Goal: Use online tool/utility: Utilize a website feature to perform a specific function

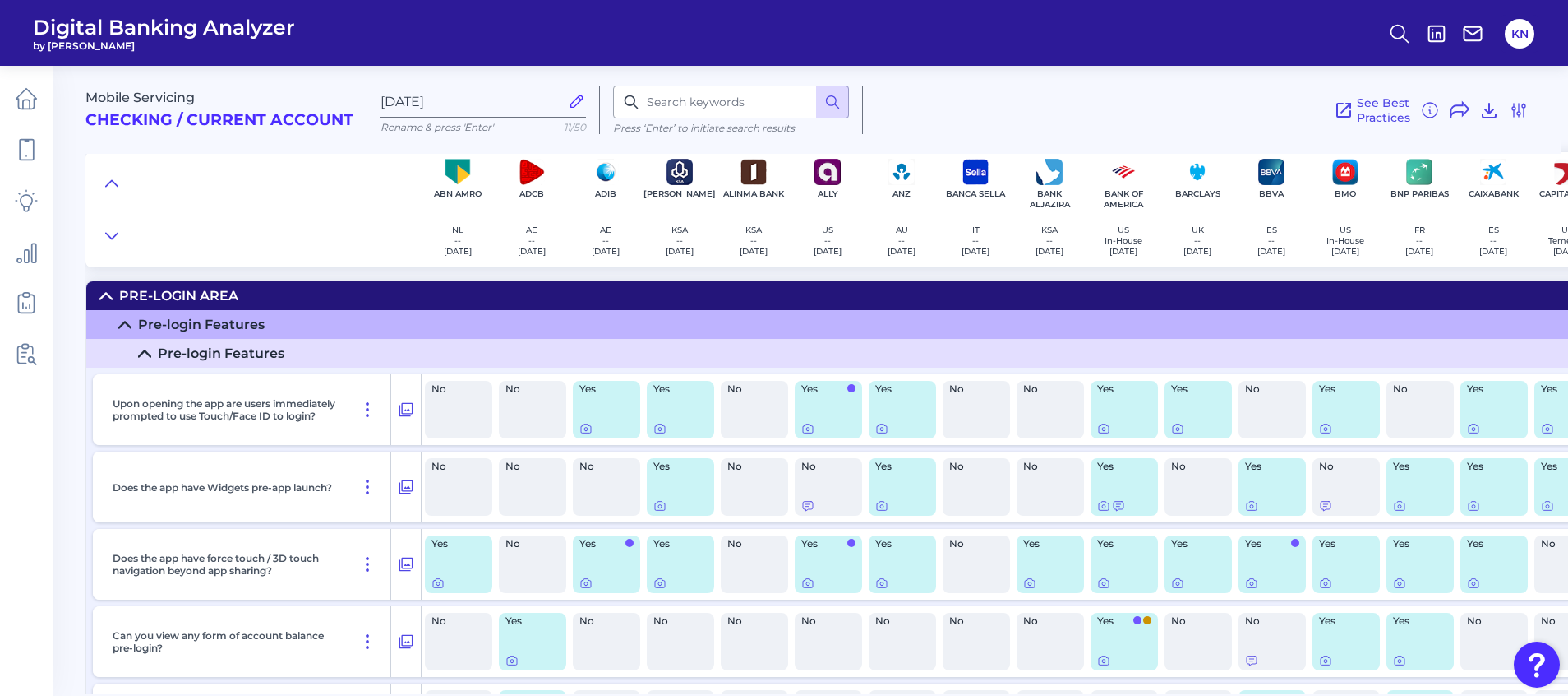
drag, startPoint x: 336, startPoint y: 188, endPoint x: 326, endPoint y: 430, distance: 242.2
click at [336, 188] on div at bounding box center [254, 209] width 336 height 115
drag, startPoint x: 1520, startPoint y: 21, endPoint x: 1522, endPoint y: 40, distance: 19.1
click at [1520, 21] on button "KN" at bounding box center [1520, 34] width 30 height 30
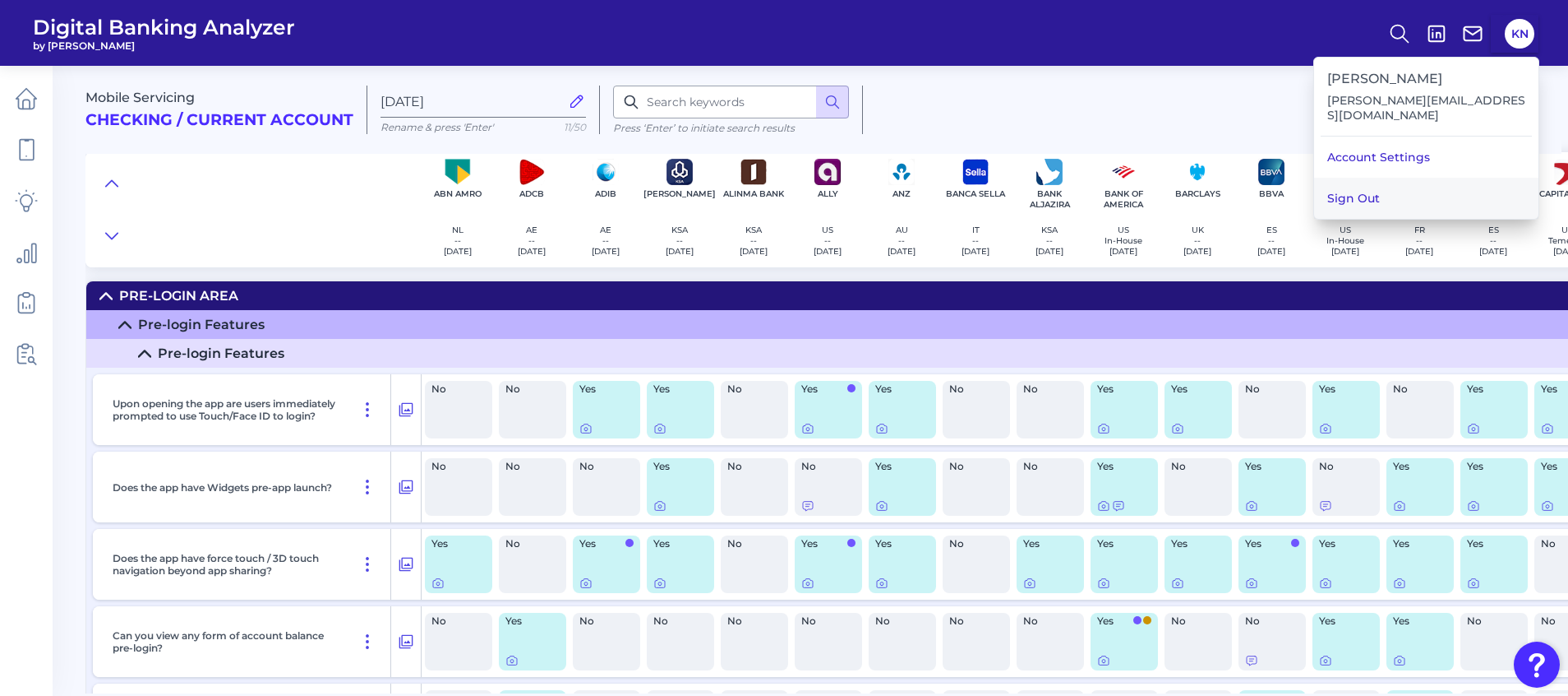
click at [1368, 182] on button "Sign Out" at bounding box center [1426, 198] width 225 height 41
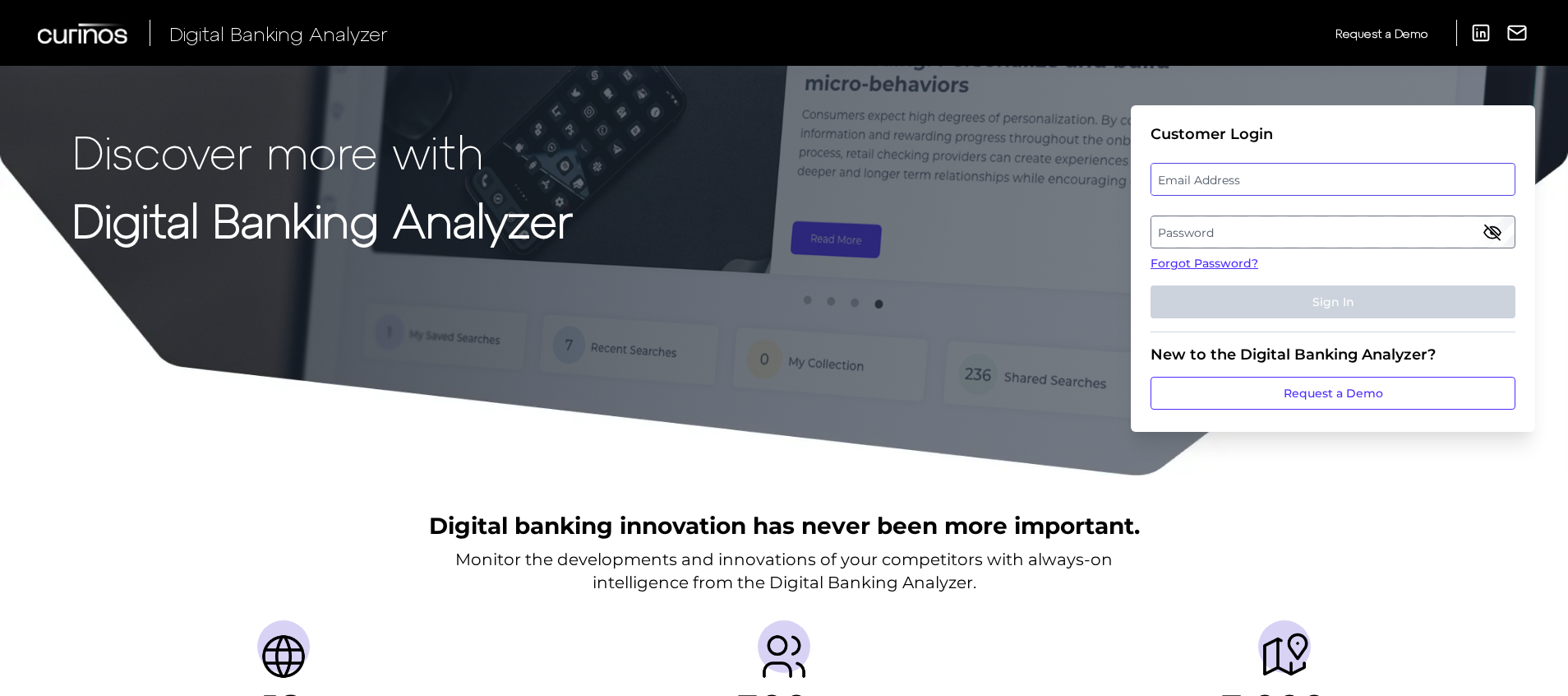
type input "katie.nachshon@informa.com"
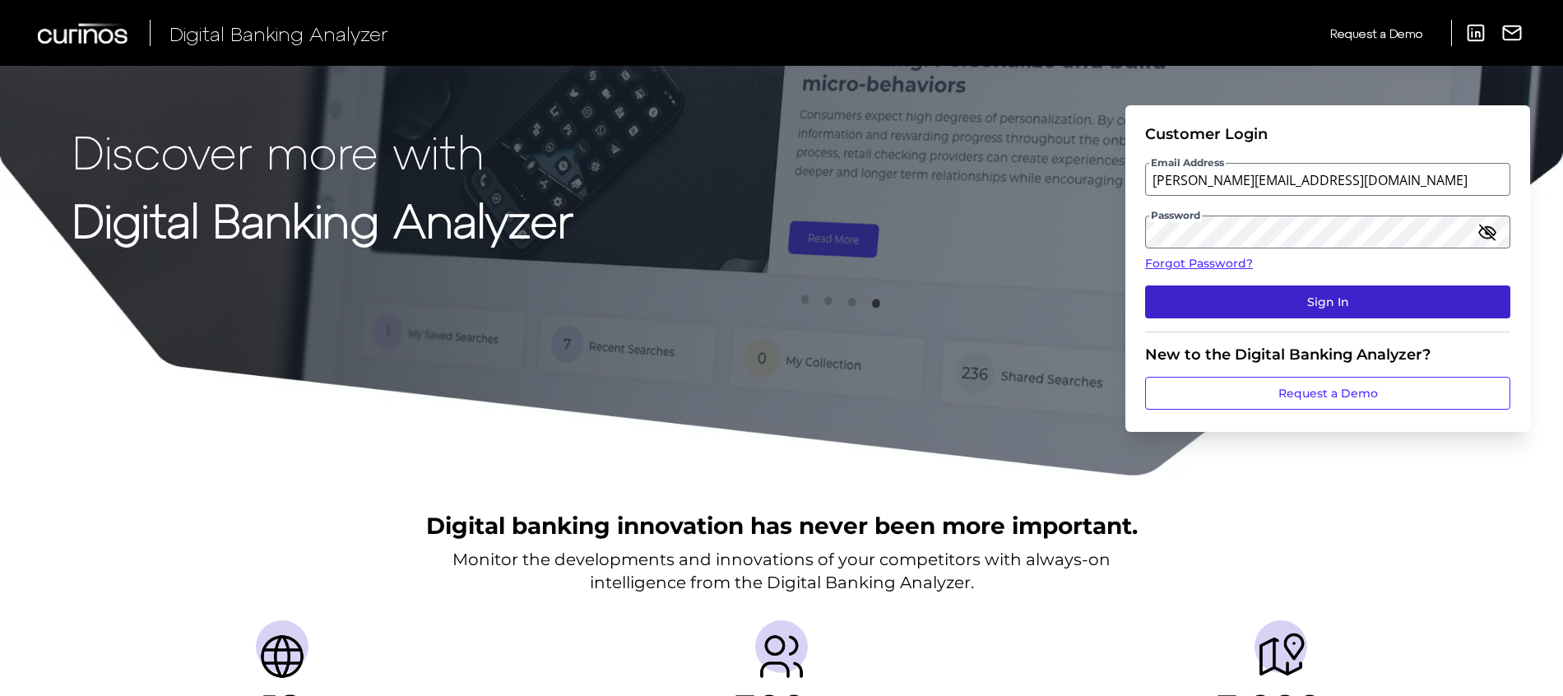
click at [1355, 308] on button "Sign In" at bounding box center [1327, 301] width 365 height 33
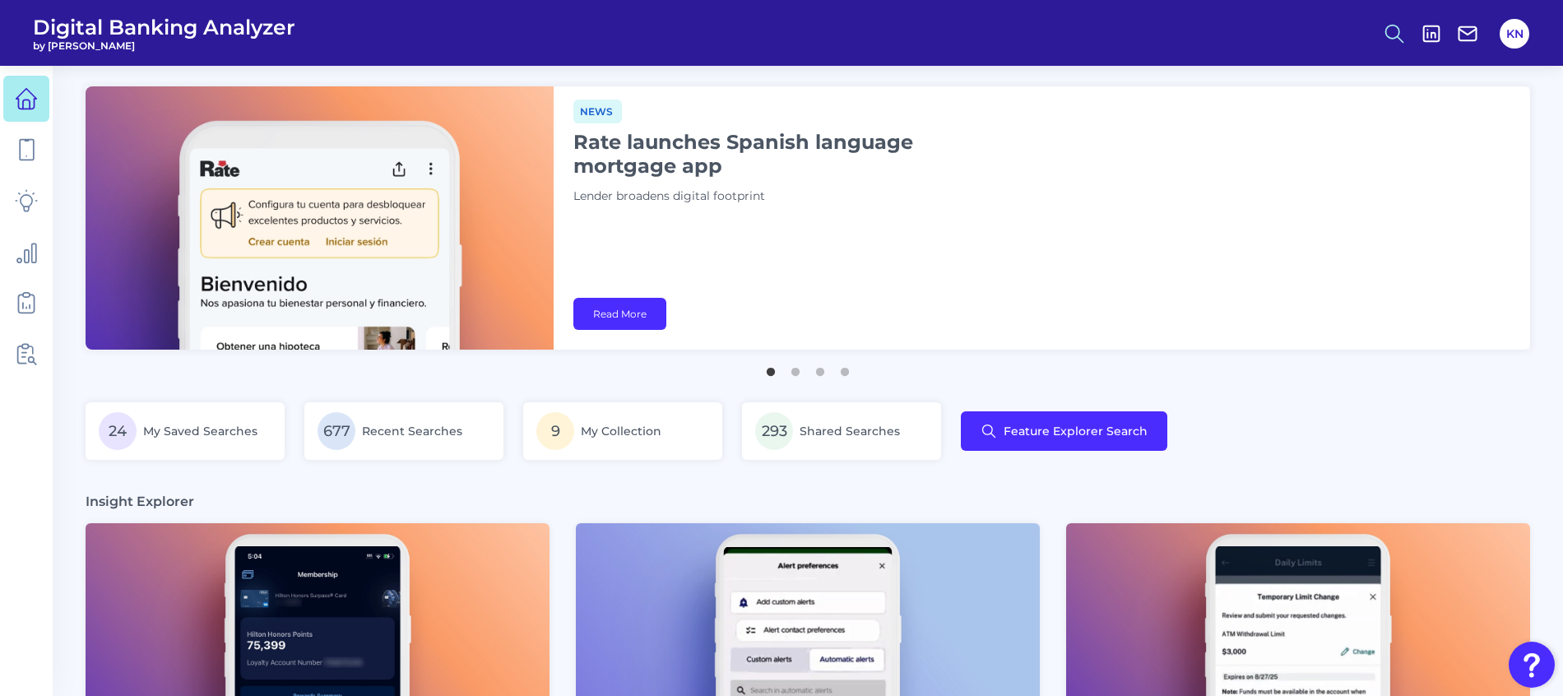
click at [1387, 37] on circle at bounding box center [1392, 31] width 13 height 13
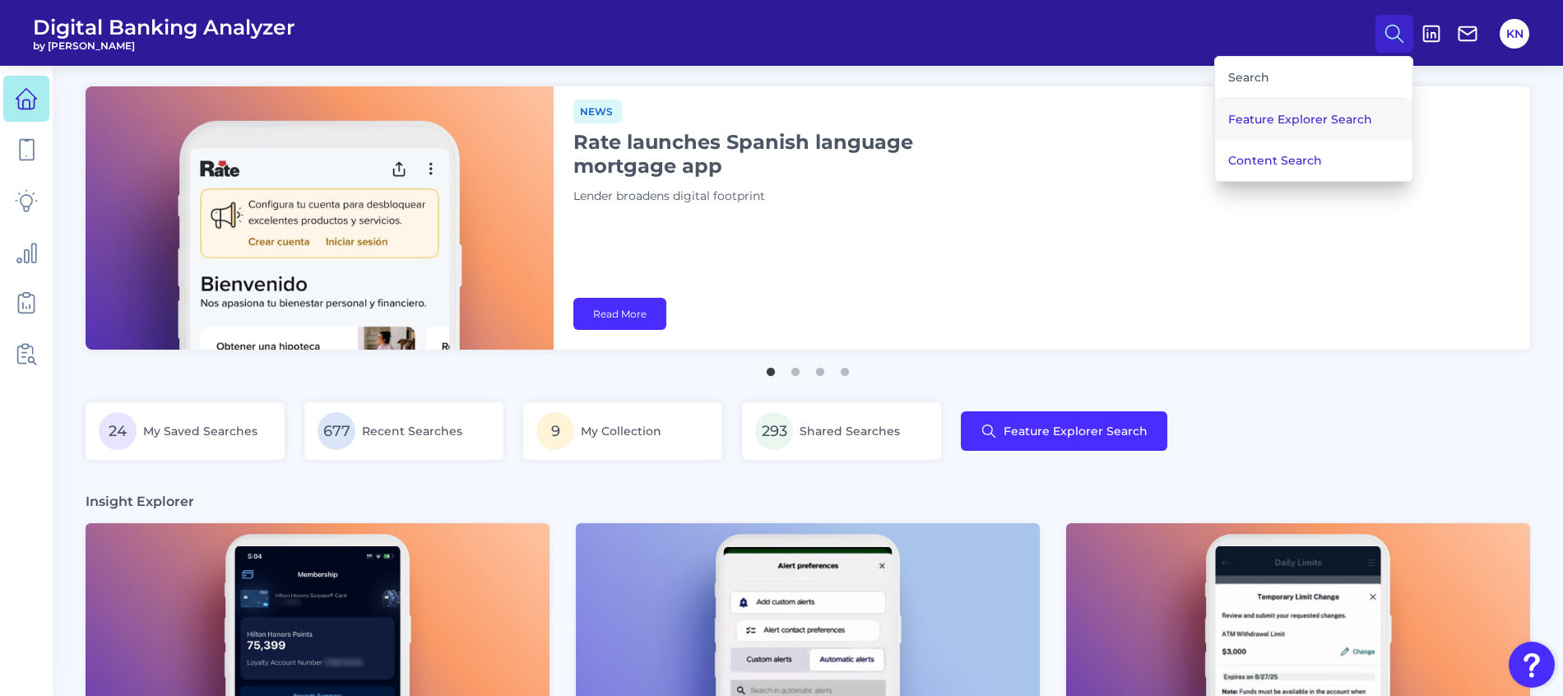
click at [1253, 113] on button "Feature Explorer Search" at bounding box center [1313, 119] width 197 height 41
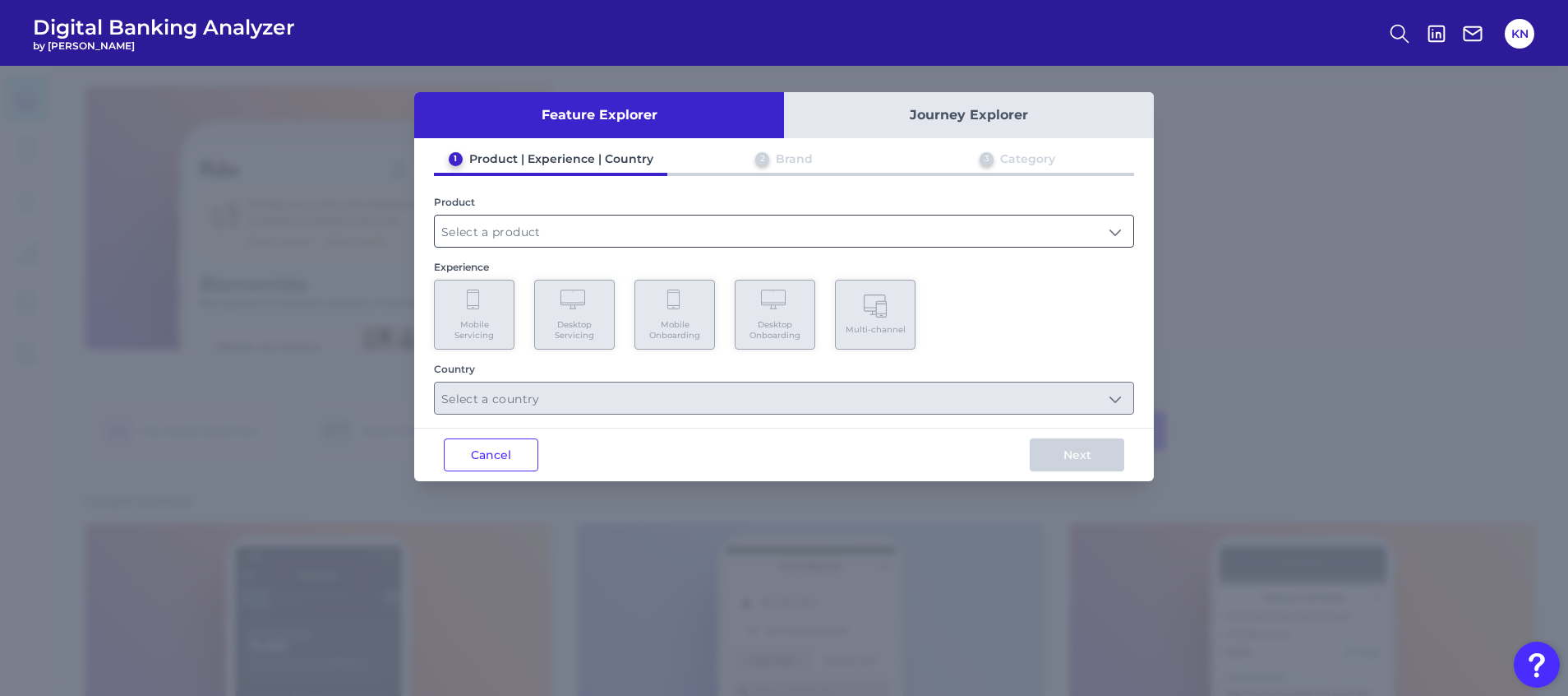
click at [509, 234] on input "text" at bounding box center [784, 230] width 699 height 31
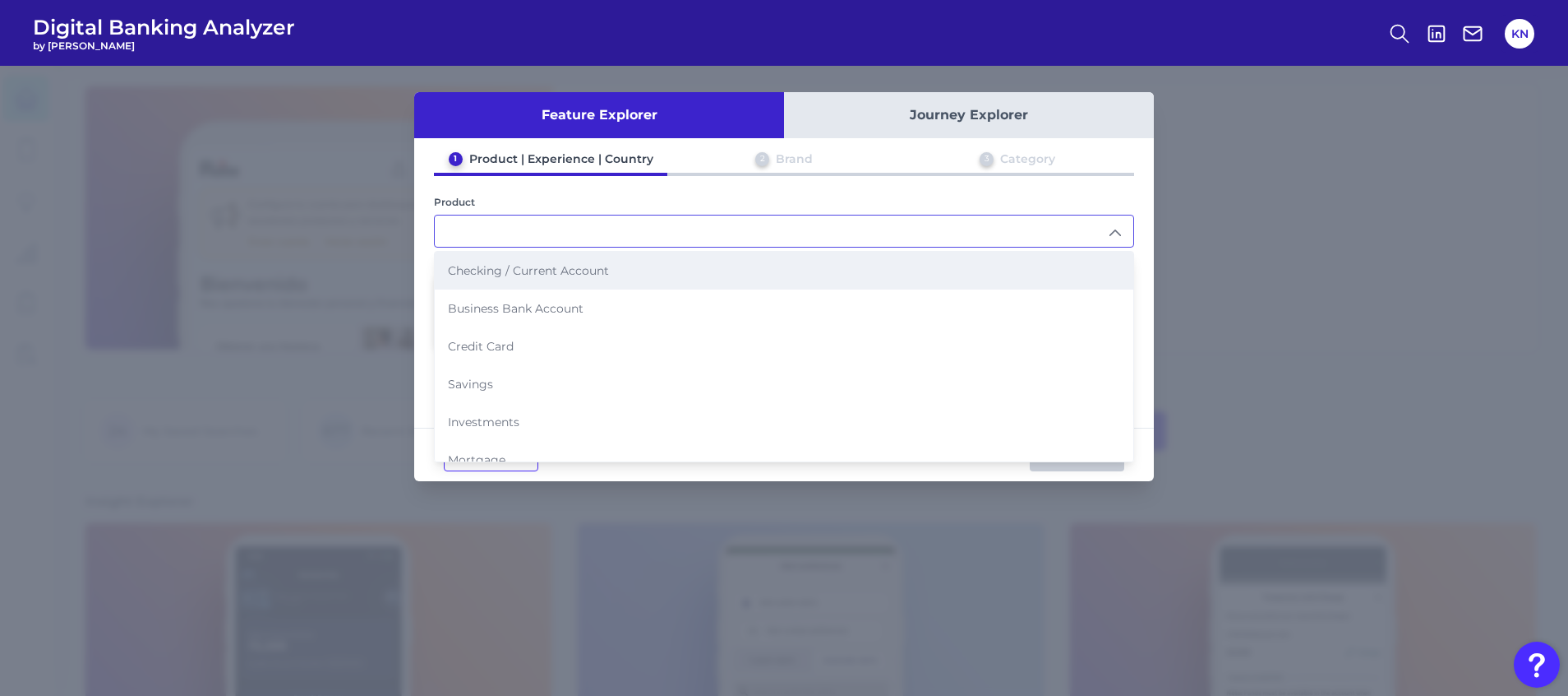
click at [512, 281] on li "Checking / Current Account" at bounding box center [784, 271] width 699 height 38
type input "Checking / Current Account"
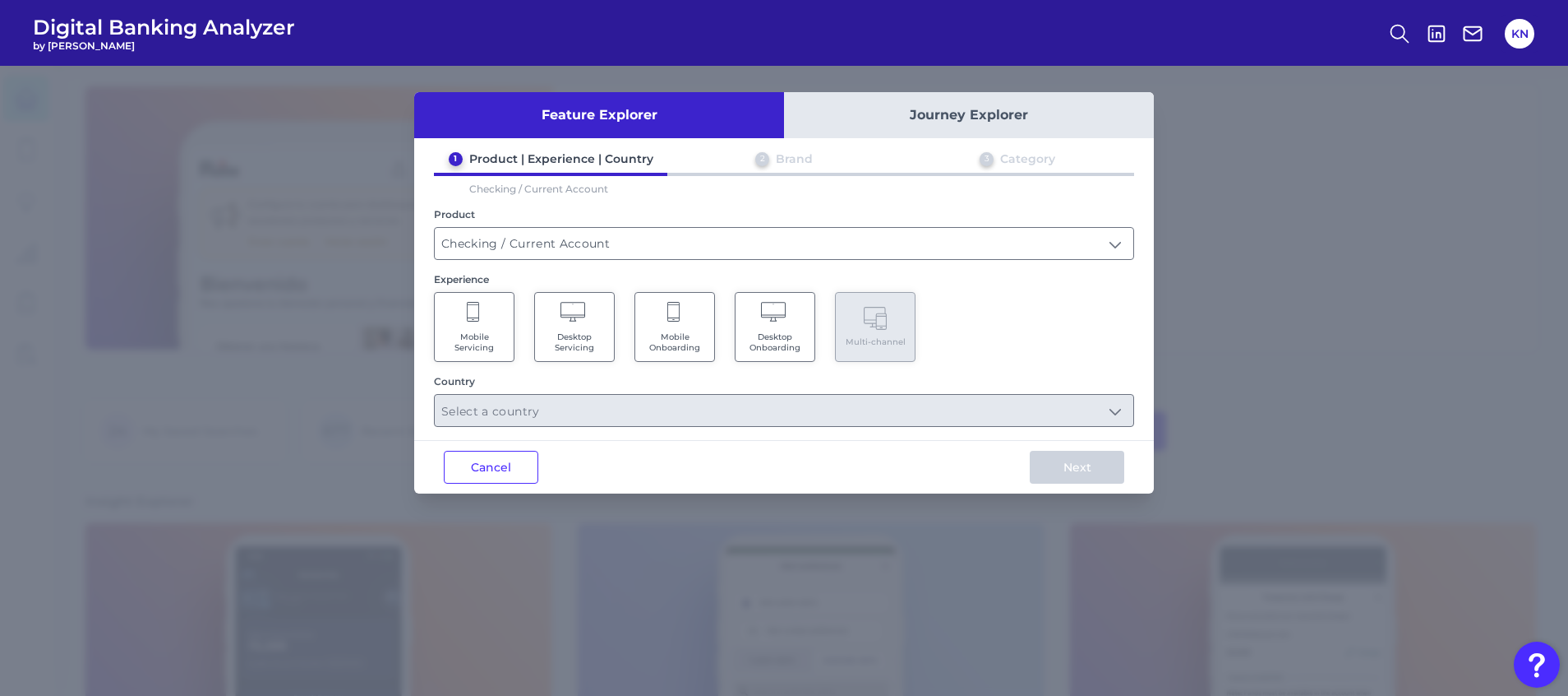
click at [505, 314] on Servicing "Mobile Servicing" at bounding box center [474, 327] width 81 height 70
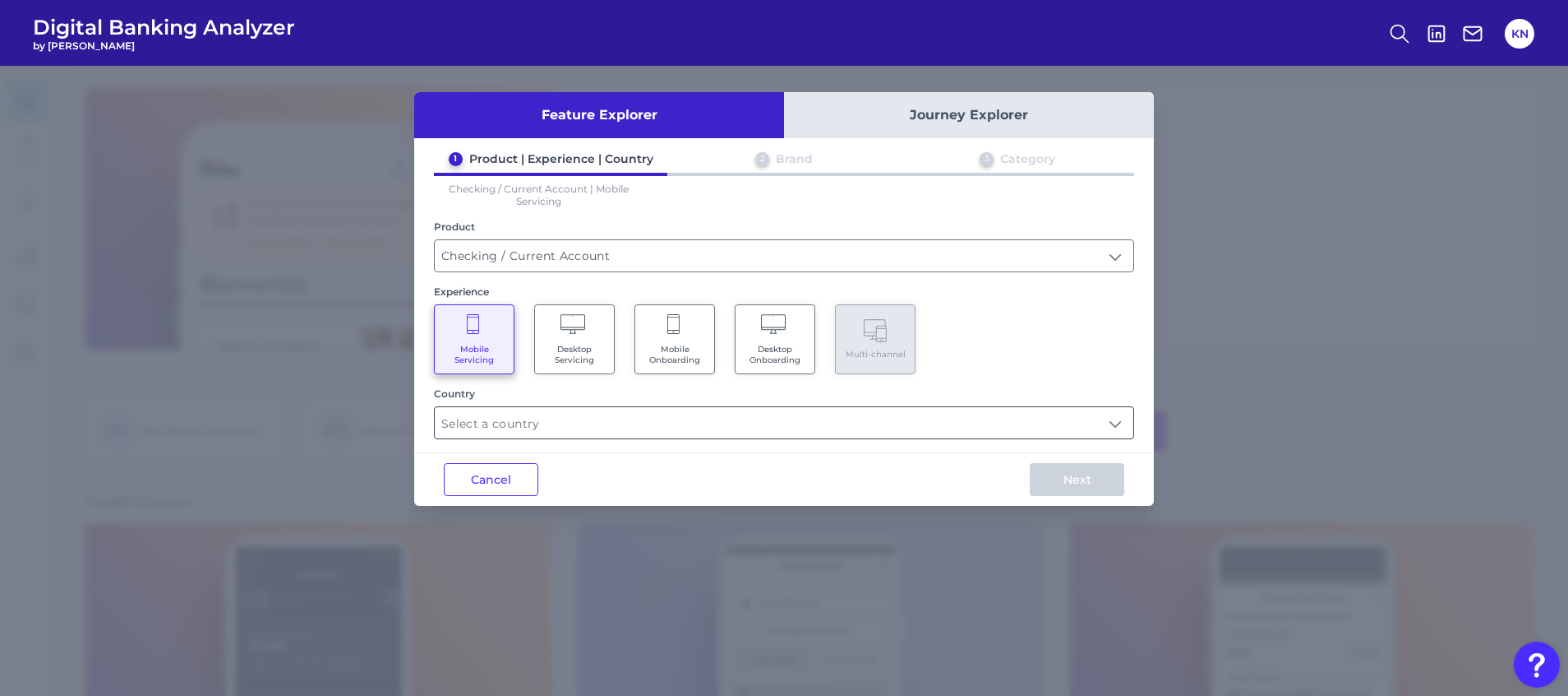
click at [515, 419] on input "text" at bounding box center [784, 422] width 699 height 31
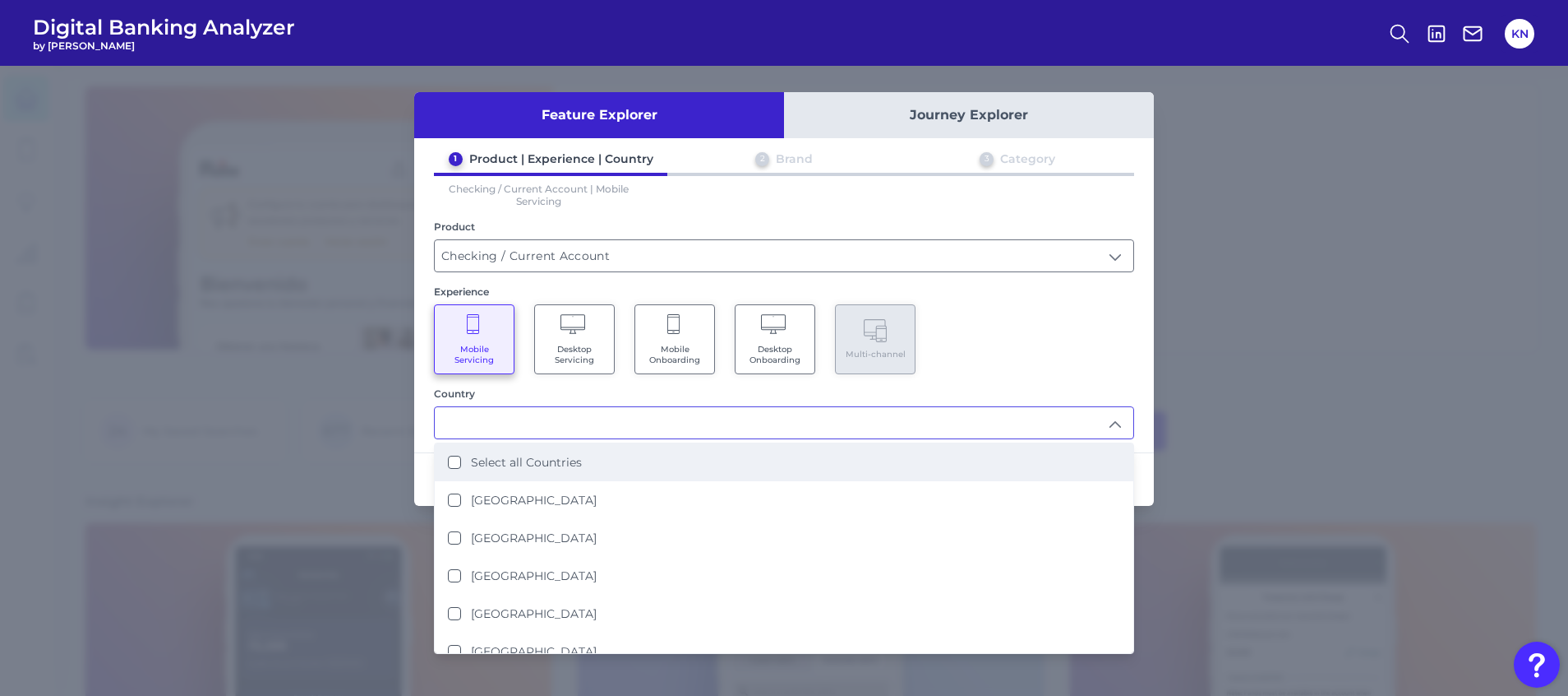
click at [516, 460] on label "Select all Countries" at bounding box center [526, 462] width 111 height 15
type input "Select all Countries"
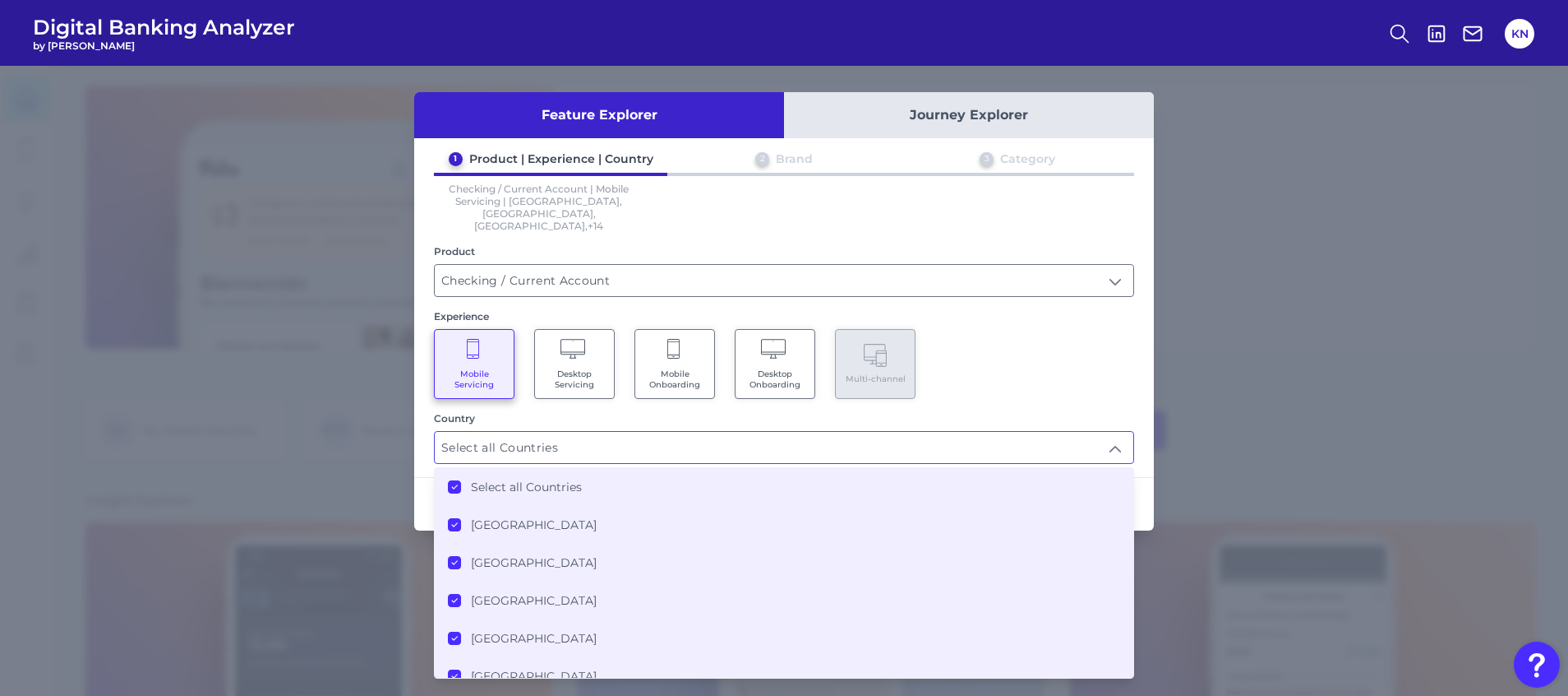
click at [1031, 371] on div "Mobile Servicing Desktop Servicing Mobile Onboarding Desktop Onboarding Multi-c…" at bounding box center [784, 364] width 701 height 70
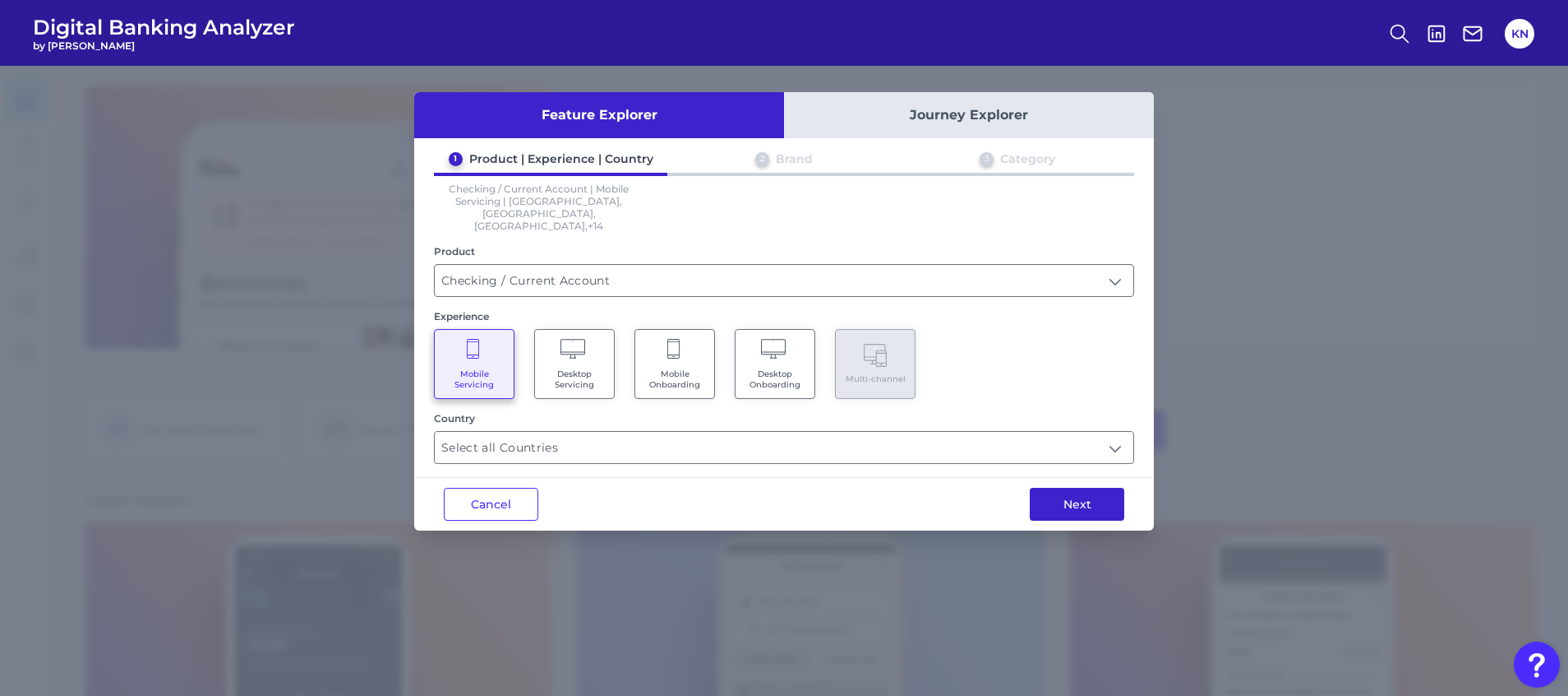
click at [1048, 488] on button "Next" at bounding box center [1077, 504] width 95 height 33
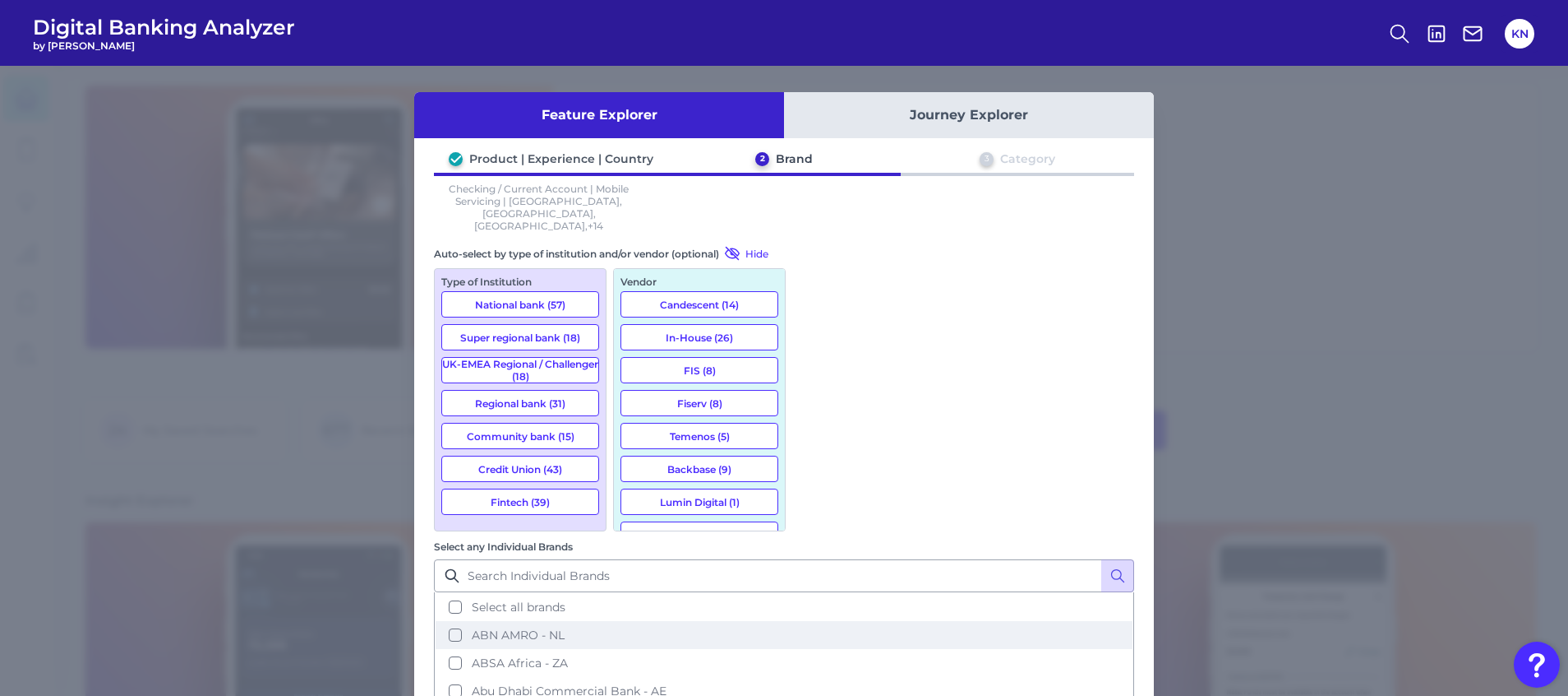
click at [899, 621] on button "ABN AMRO - NL" at bounding box center [784, 635] width 697 height 28
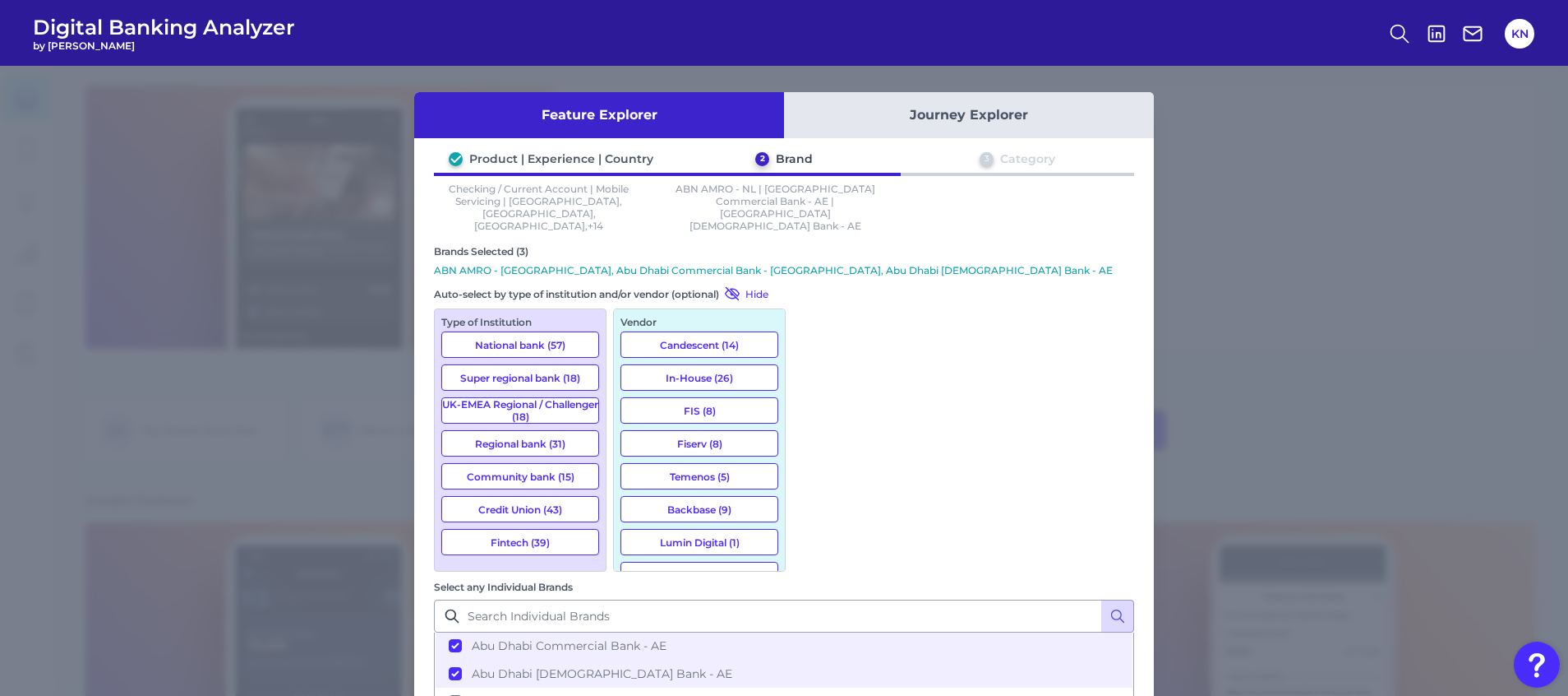
scroll to position [123, 0]
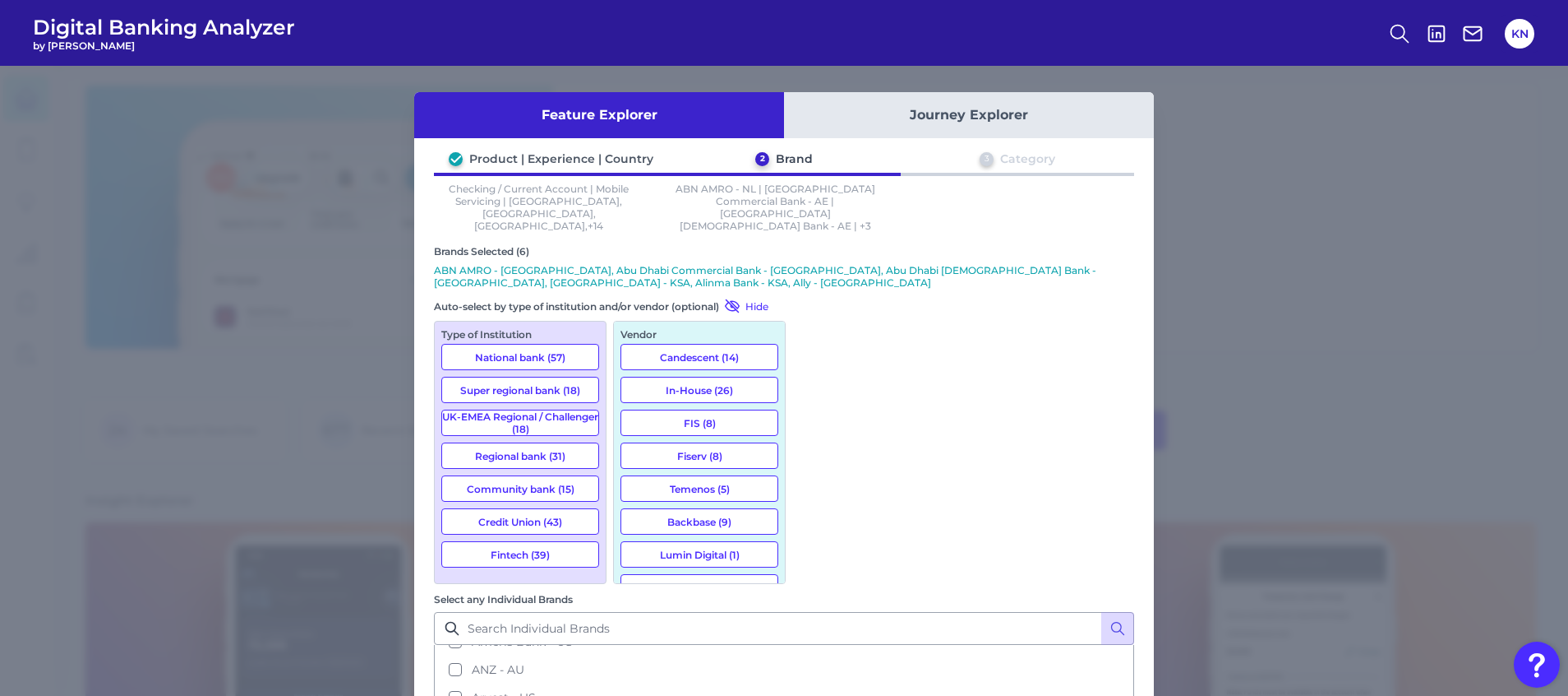
scroll to position [370, 0]
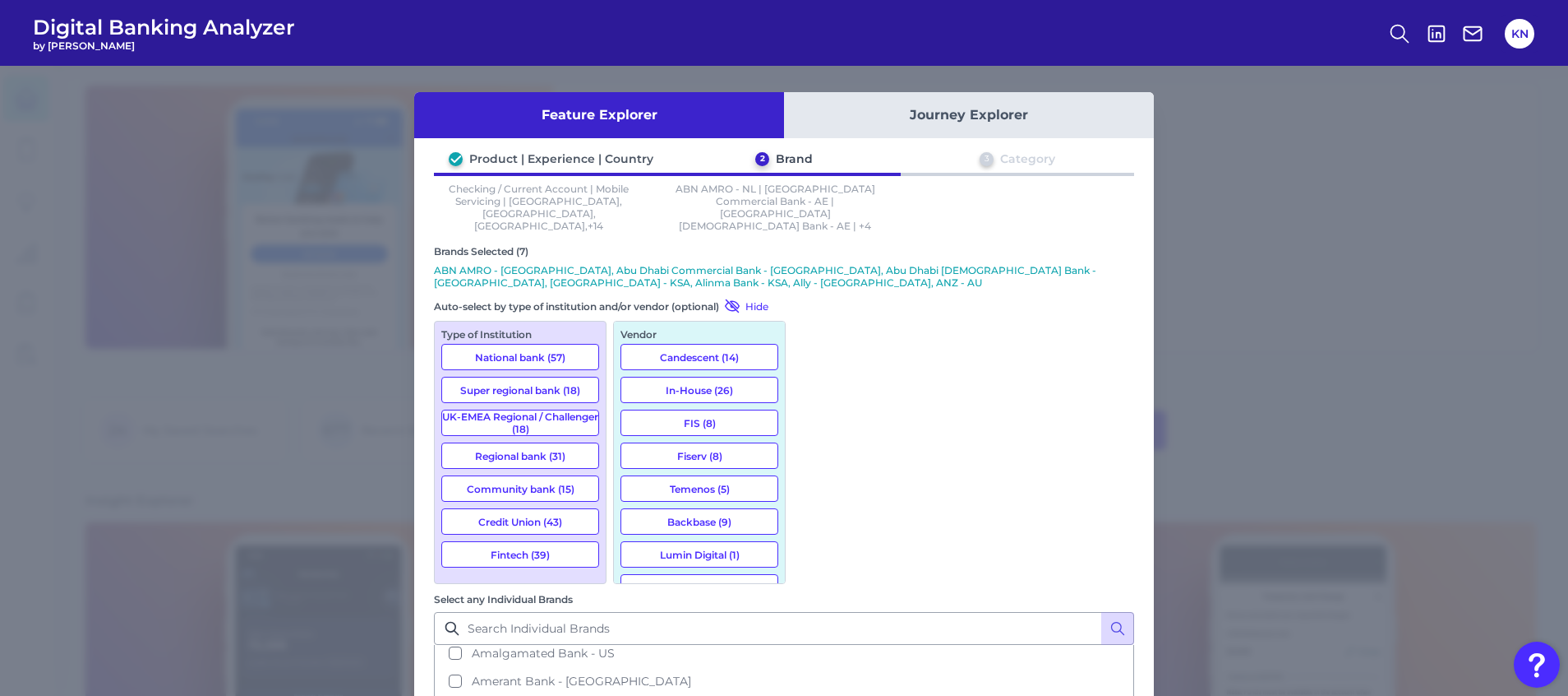
scroll to position [493, 0]
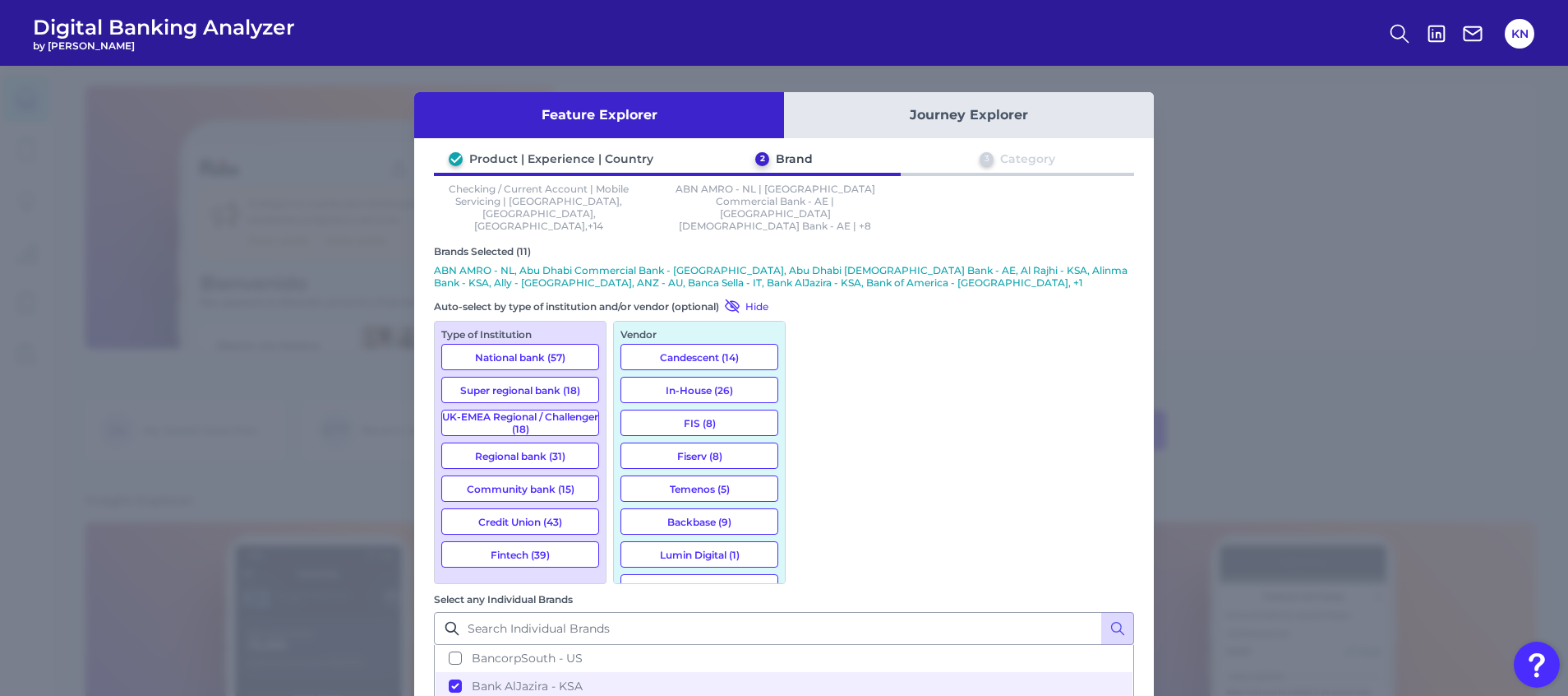
scroll to position [740, 0]
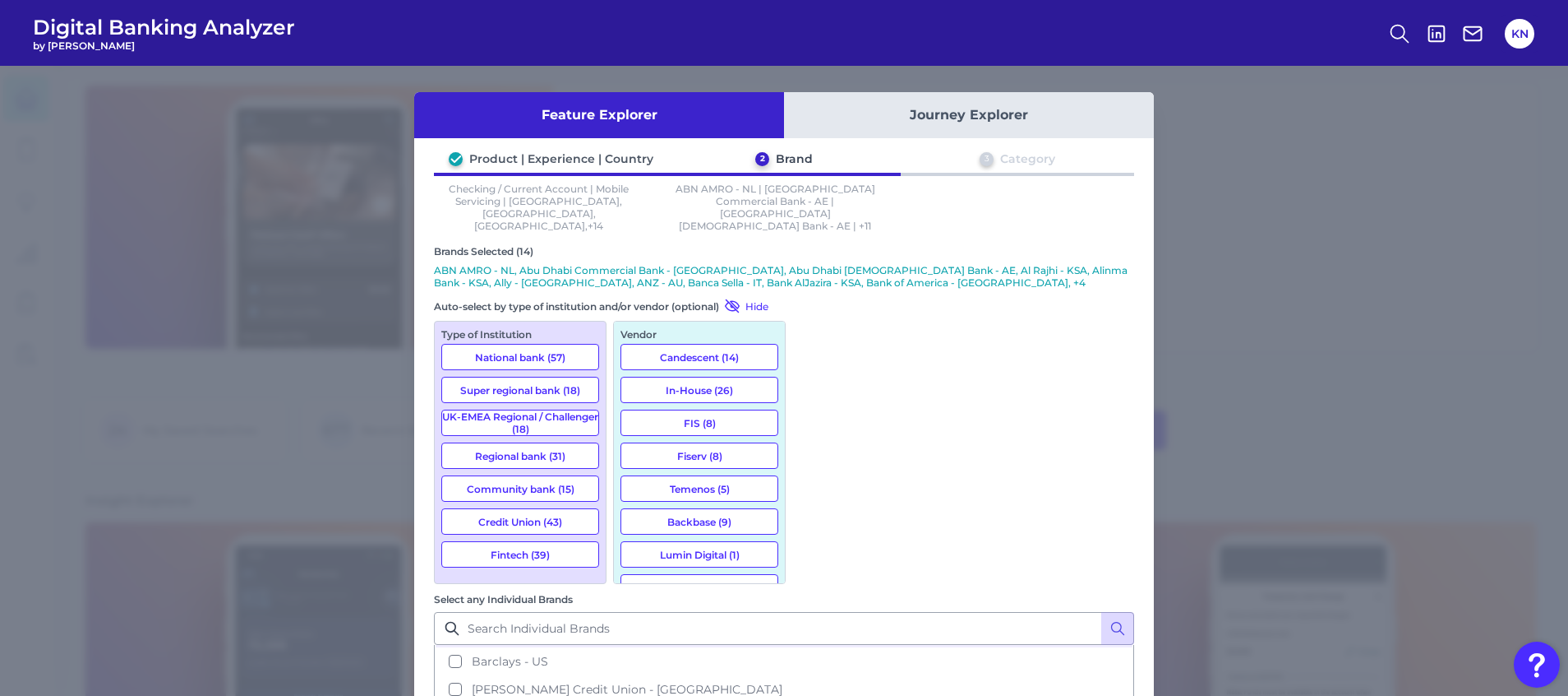
scroll to position [987, 0]
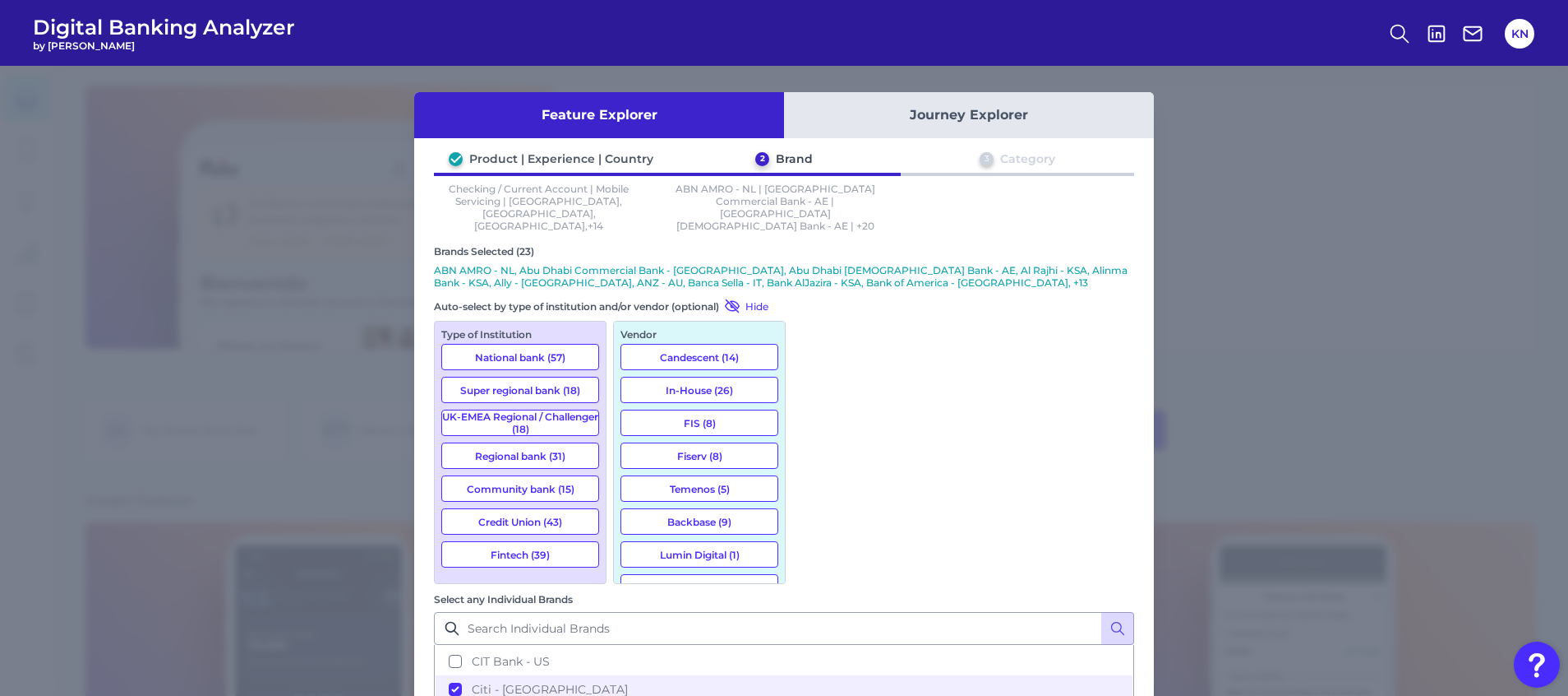
scroll to position [1604, 0]
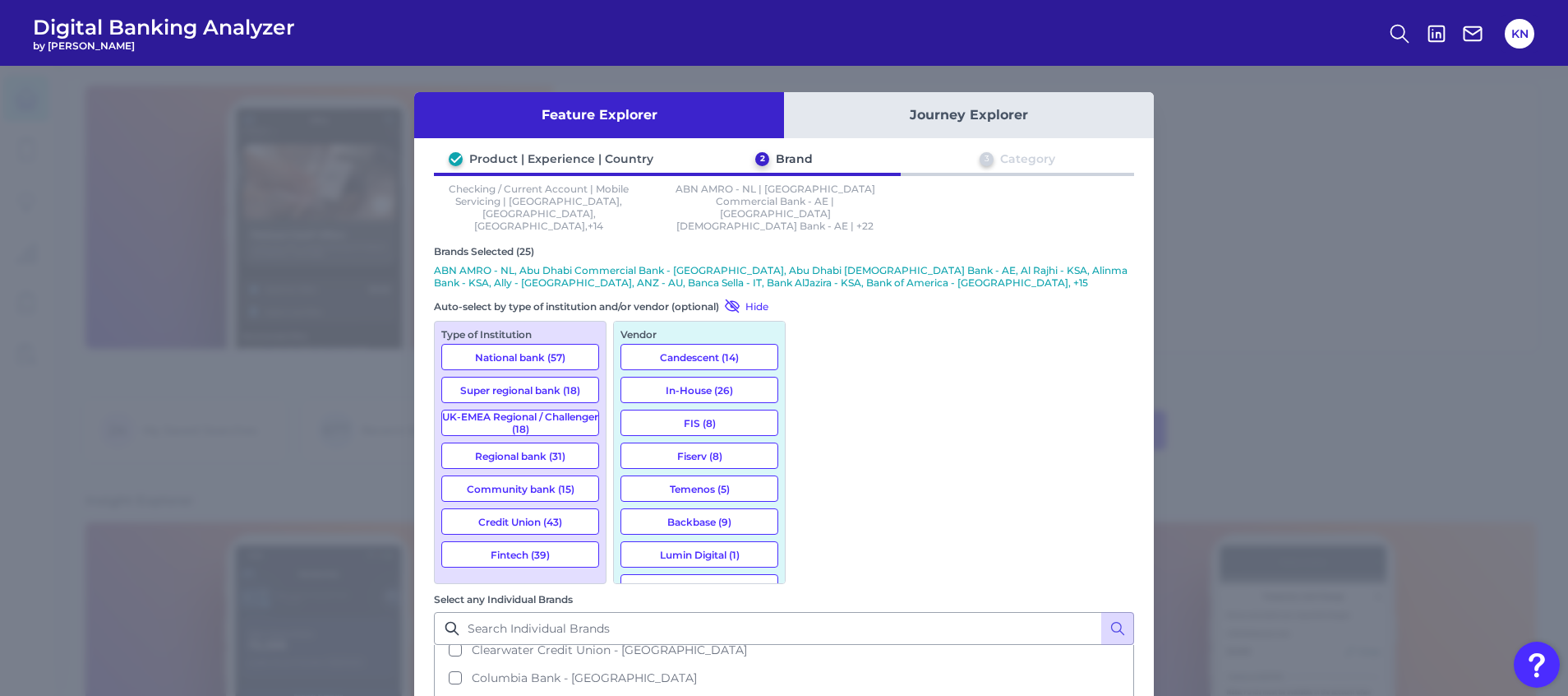
scroll to position [1727, 0]
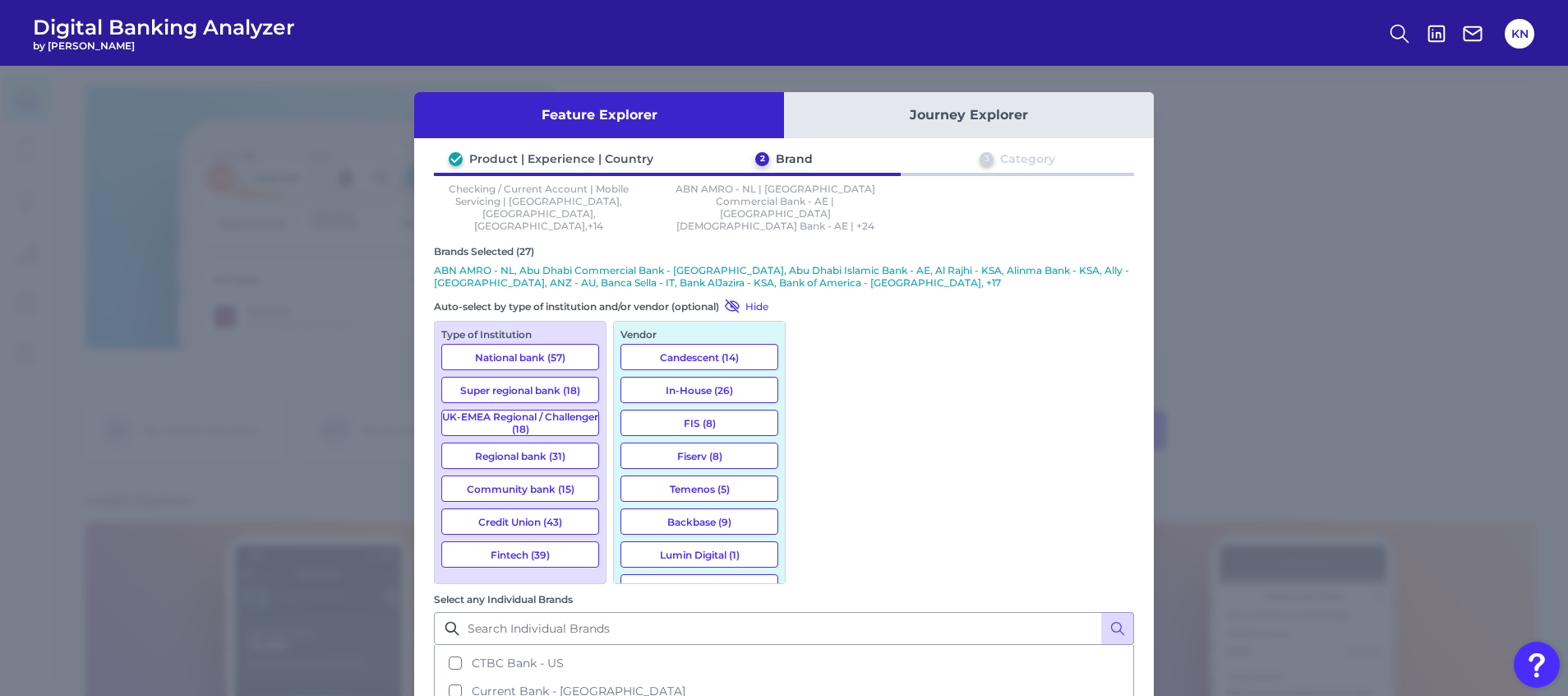
scroll to position [1851, 0]
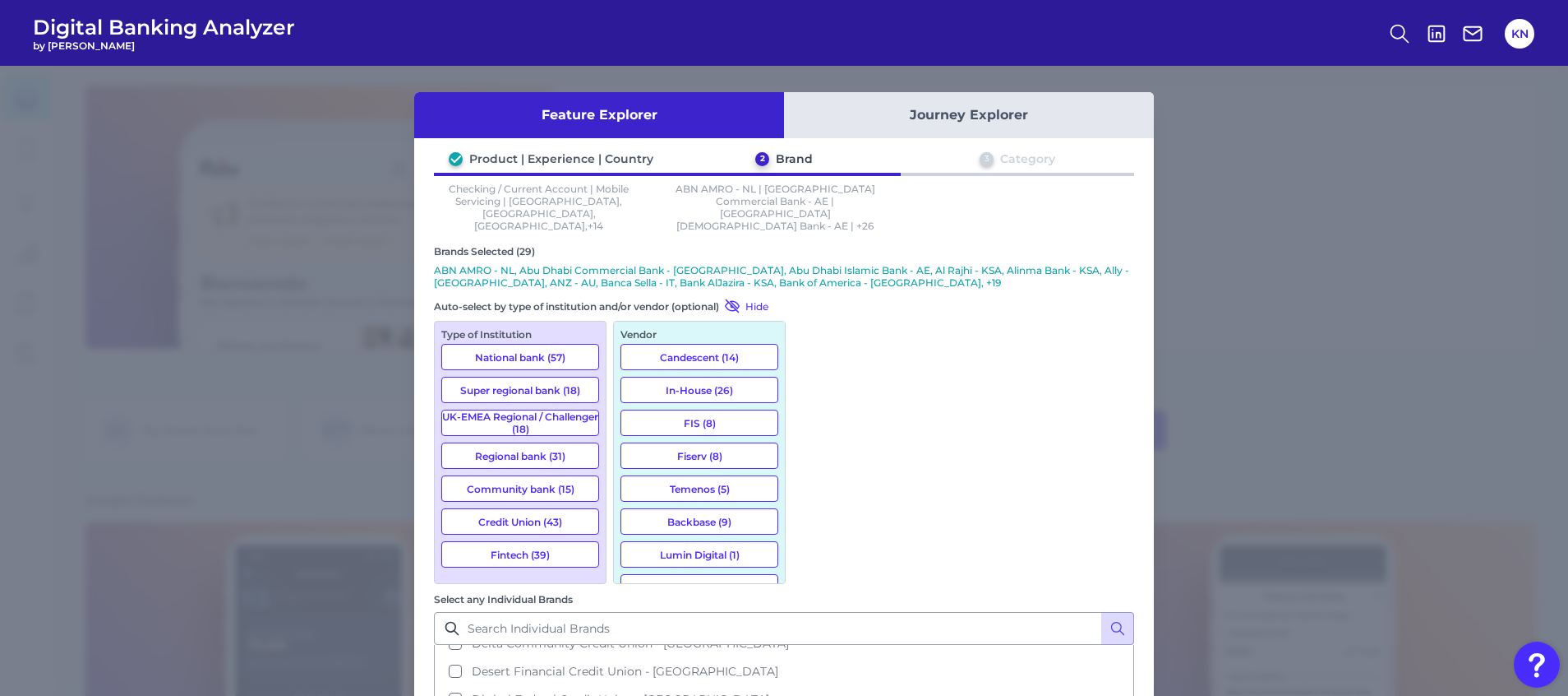
scroll to position [2097, 0]
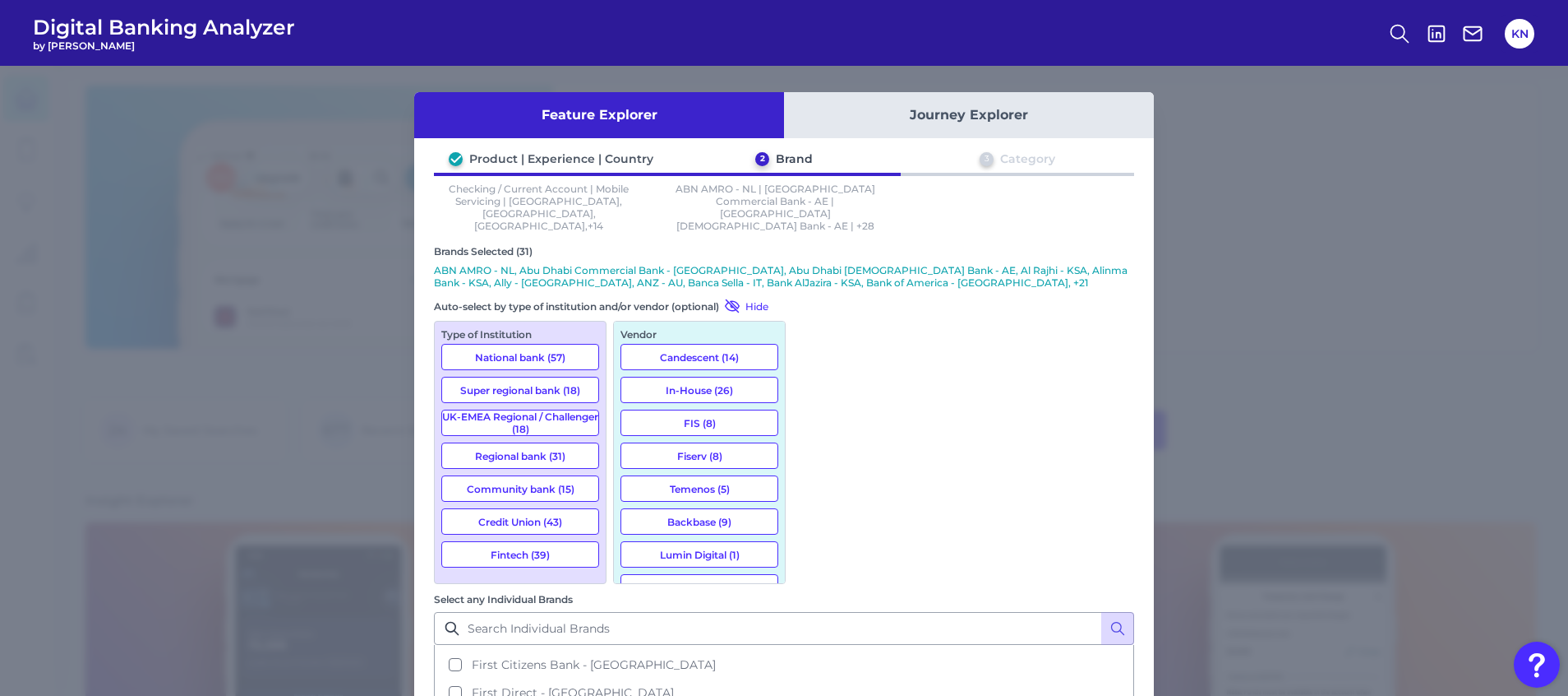
drag, startPoint x: 984, startPoint y: 445, endPoint x: 934, endPoint y: 534, distance: 102.1
click at [984, 679] on button "First Direct - [GEOGRAPHIC_DATA]" at bounding box center [784, 693] width 697 height 28
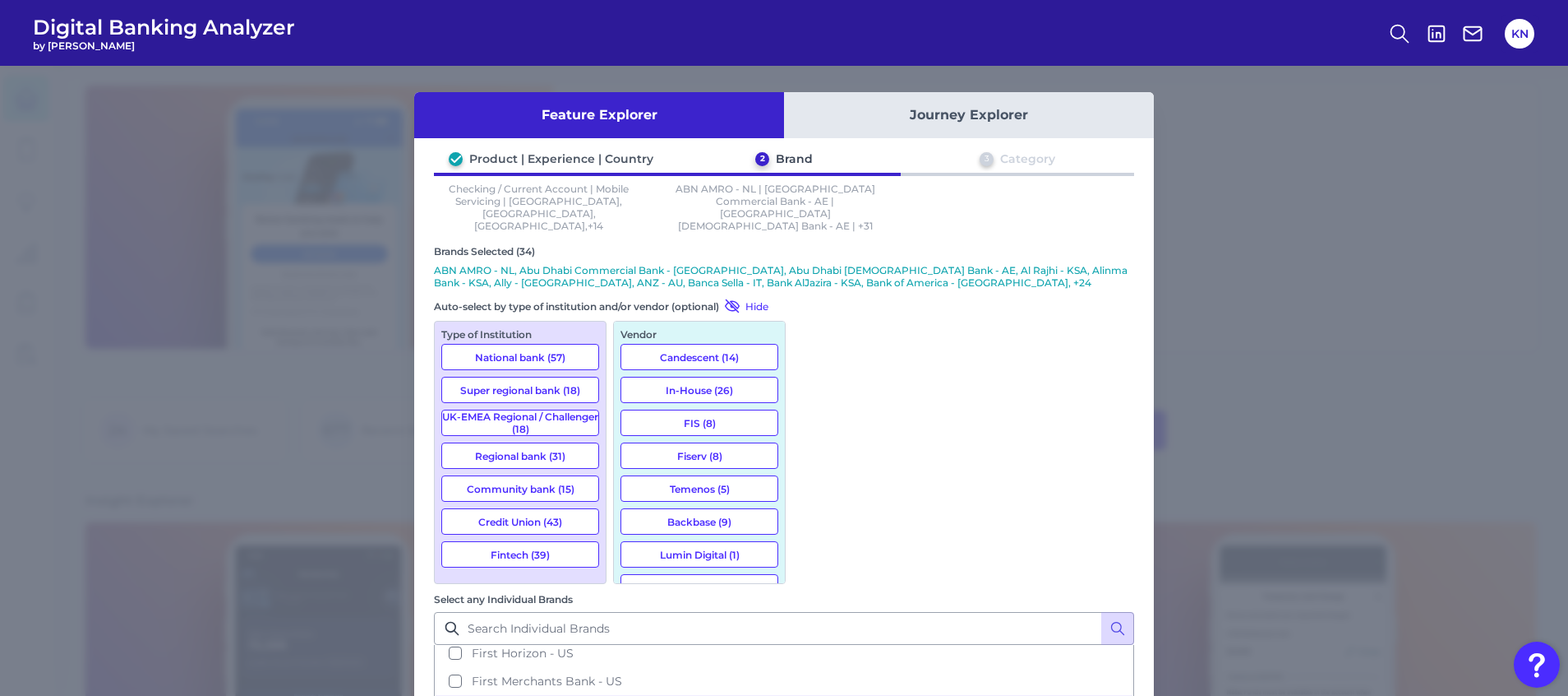
scroll to position [2591, 0]
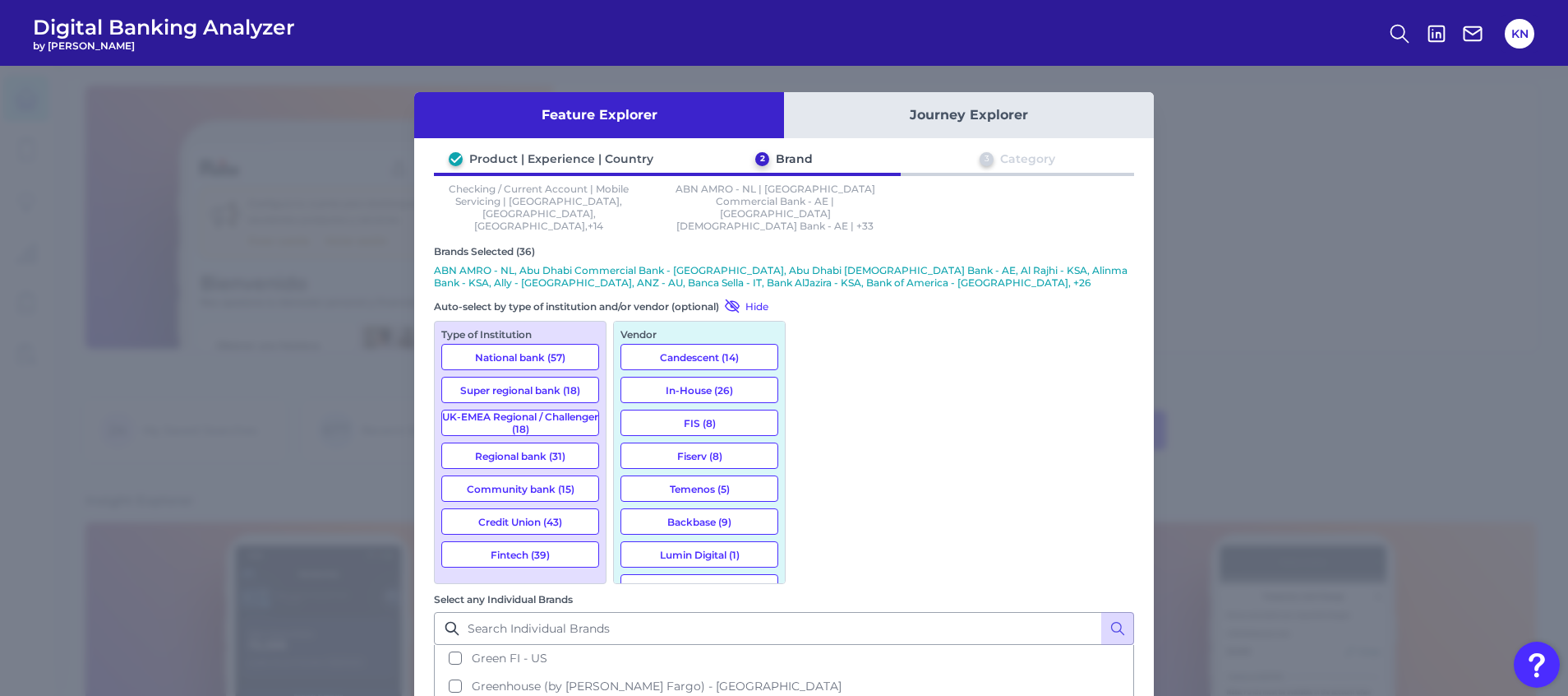
scroll to position [2837, 0]
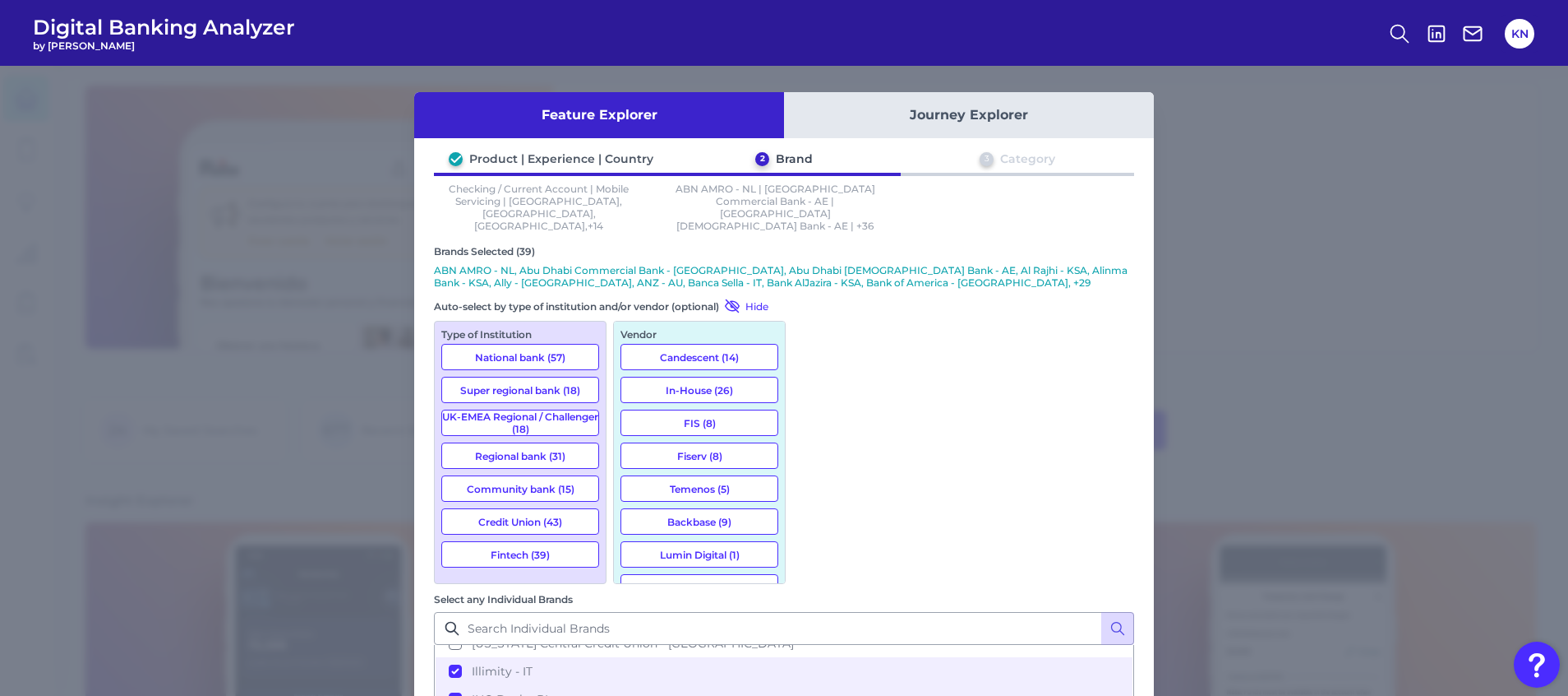
scroll to position [2961, 0]
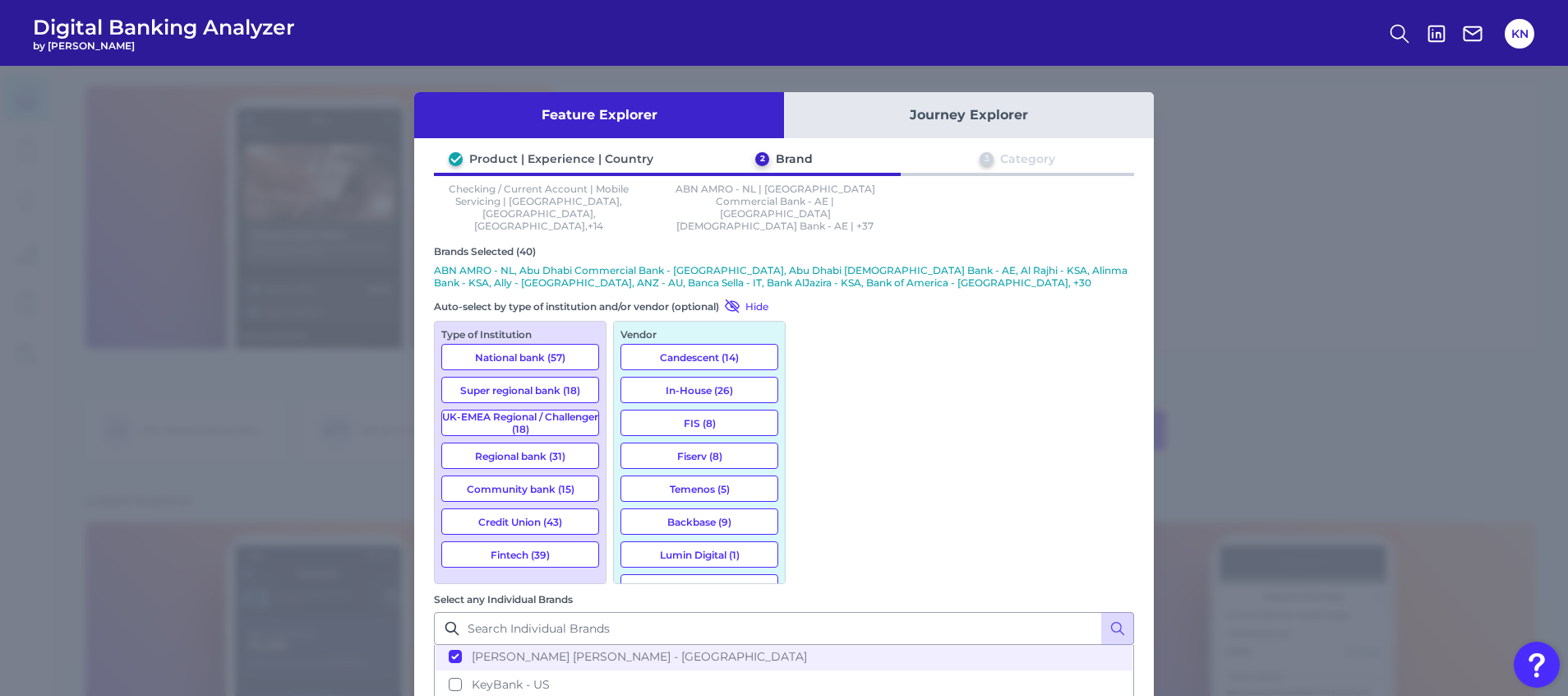
scroll to position [3084, 0]
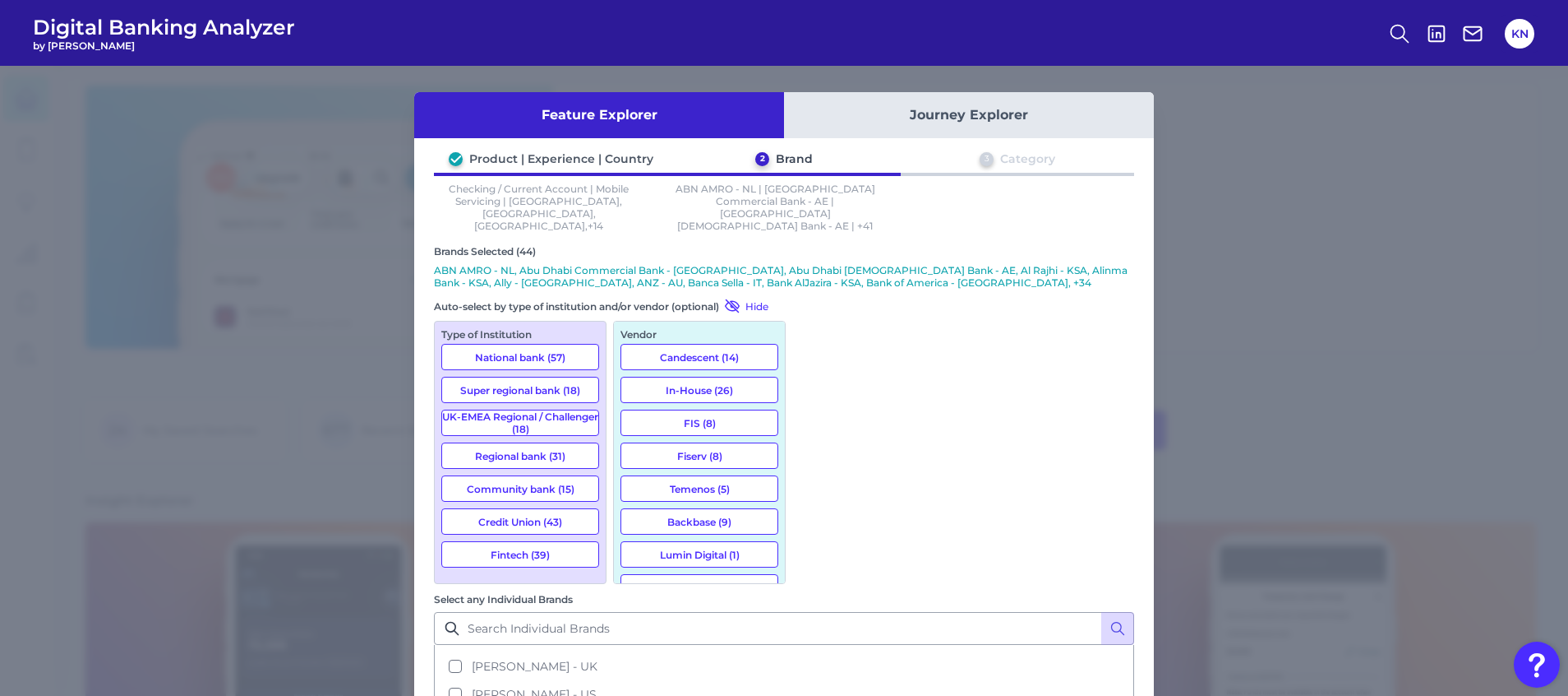
scroll to position [3331, 0]
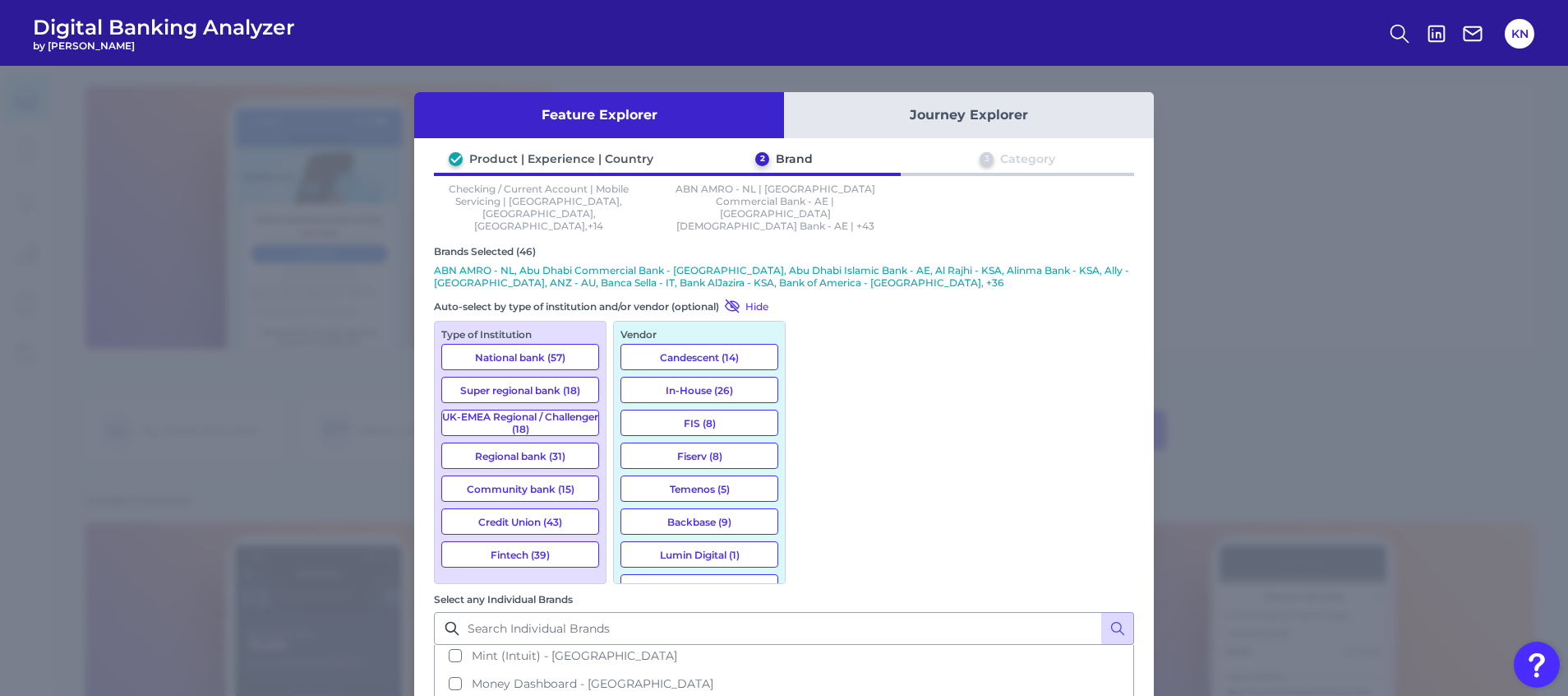
scroll to position [3578, 0]
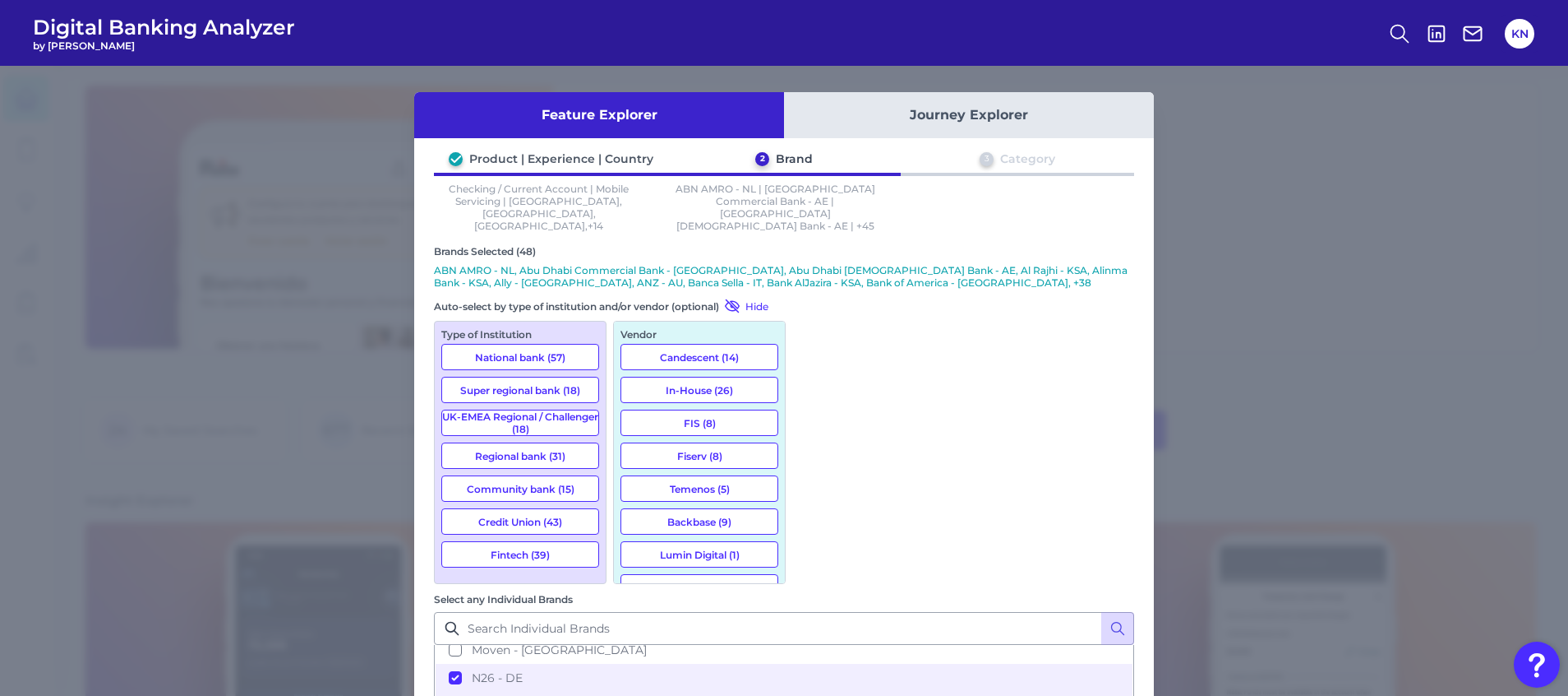
drag, startPoint x: 964, startPoint y: 429, endPoint x: 965, endPoint y: 439, distance: 10.0
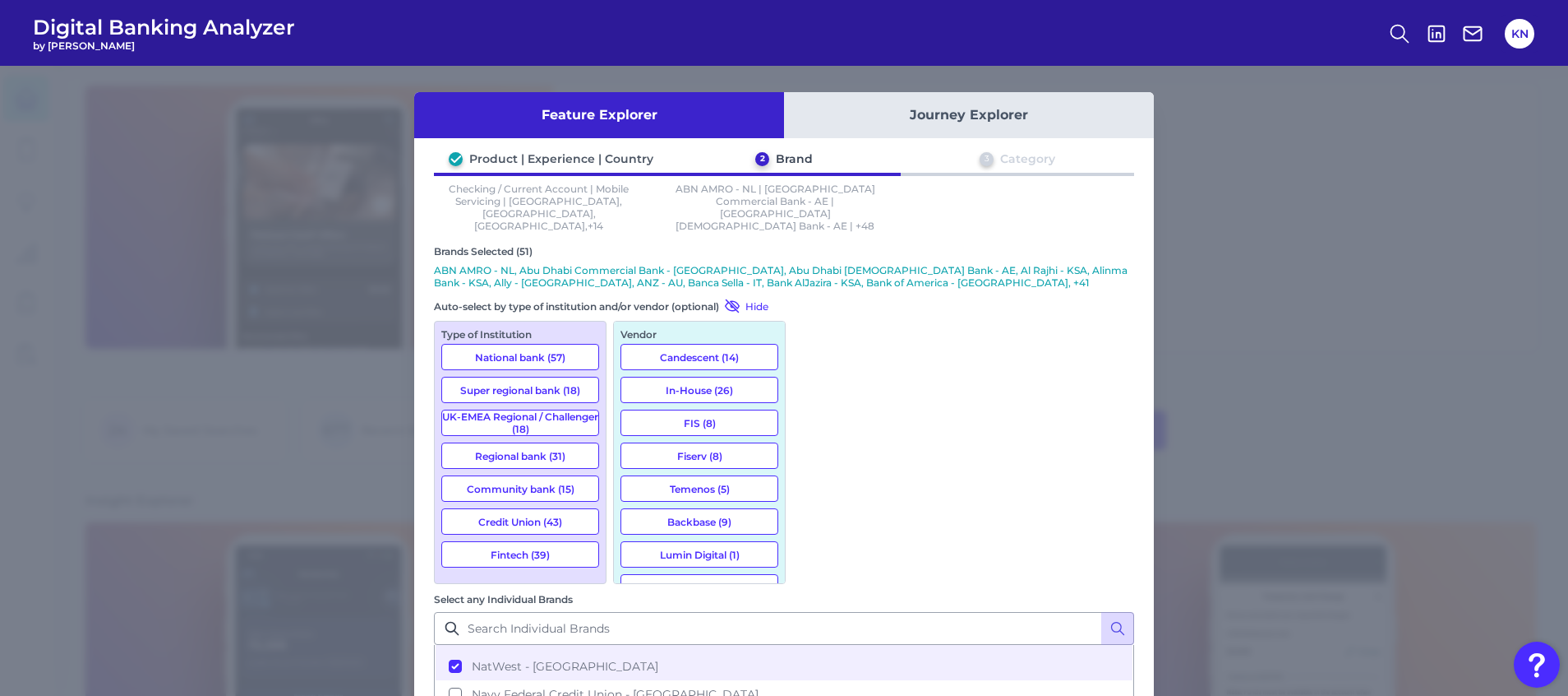
scroll to position [3948, 0]
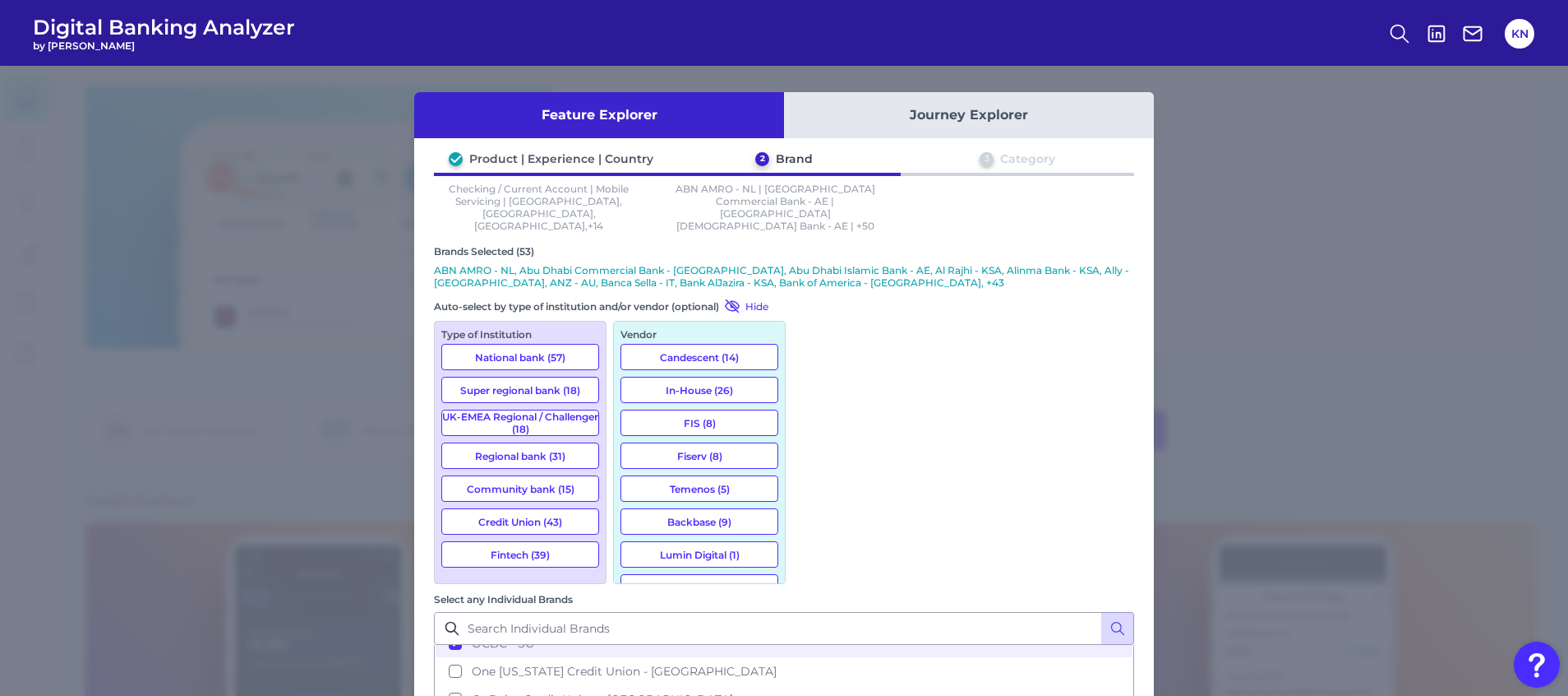
scroll to position [4195, 0]
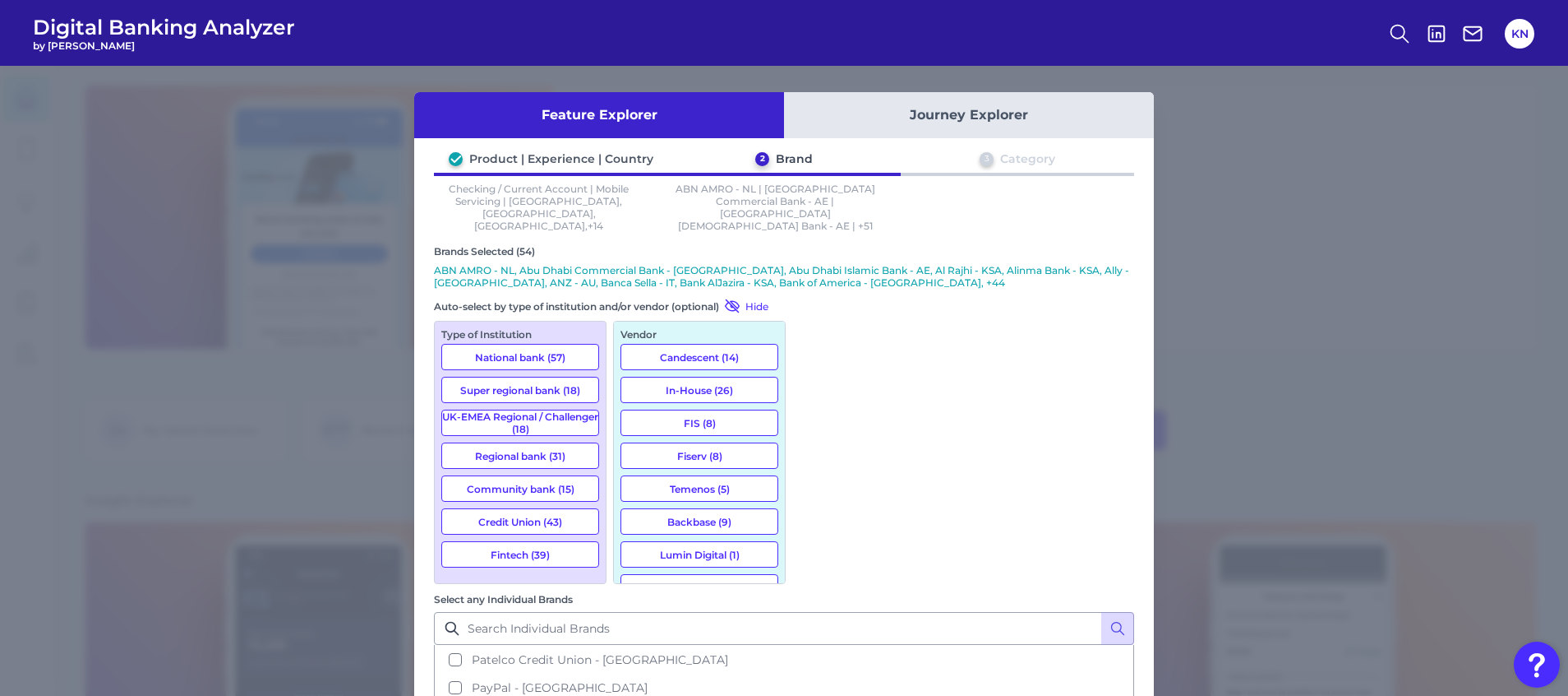
scroll to position [4318, 0]
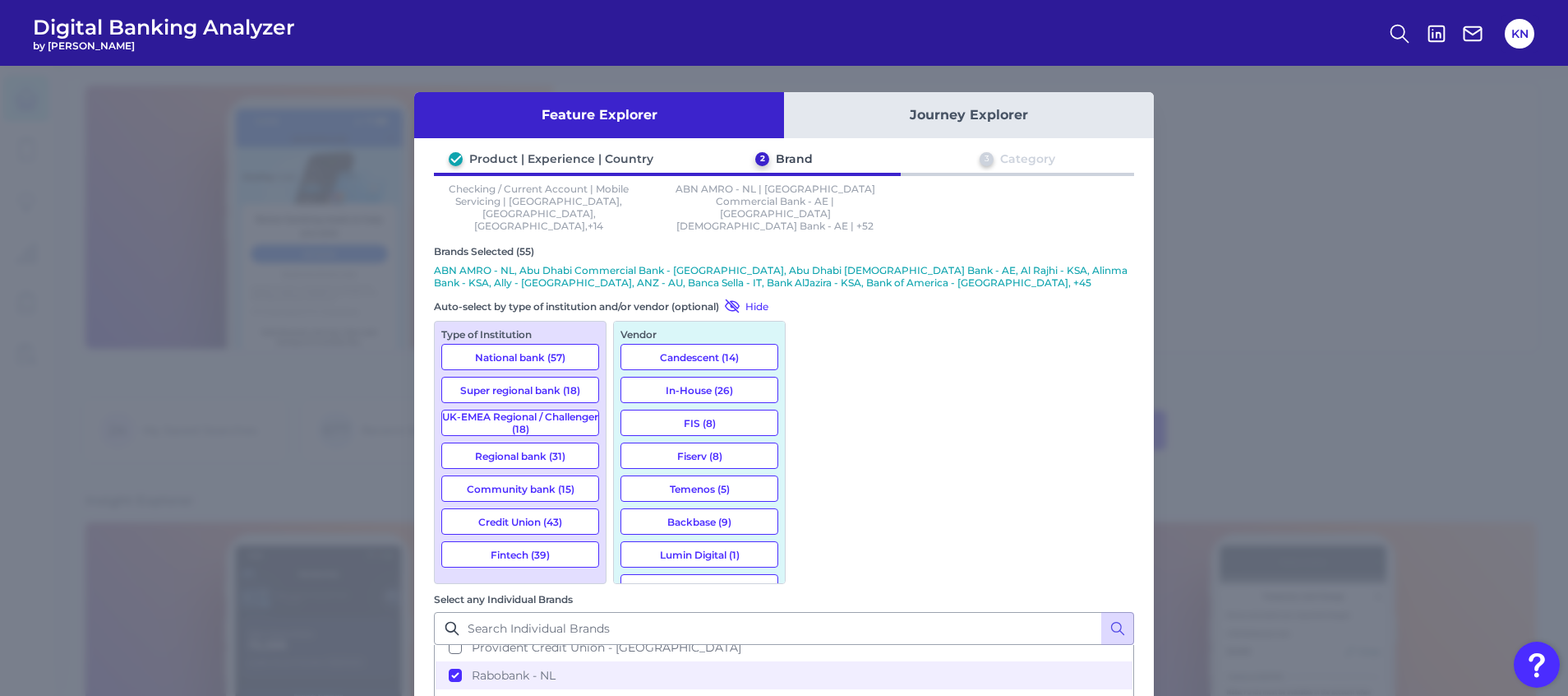
scroll to position [4441, 0]
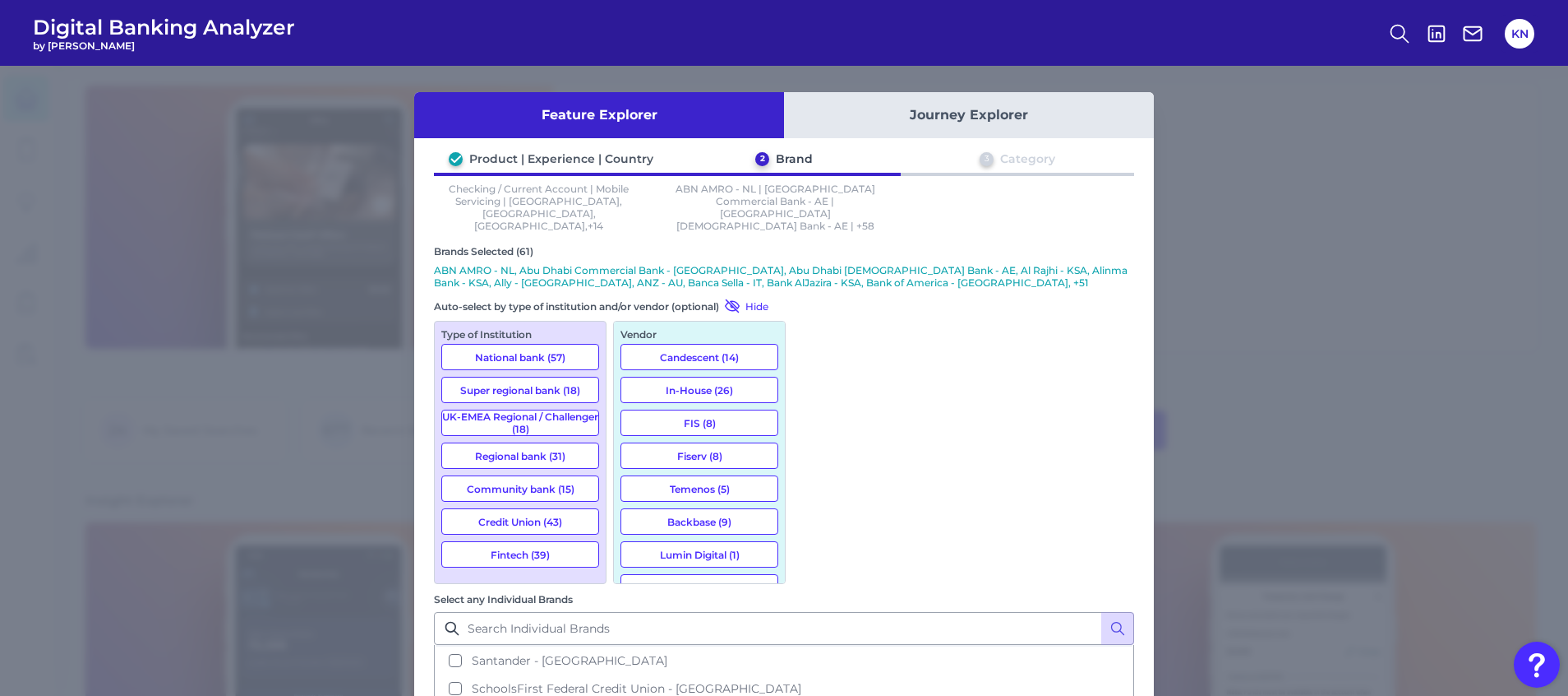
scroll to position [4935, 0]
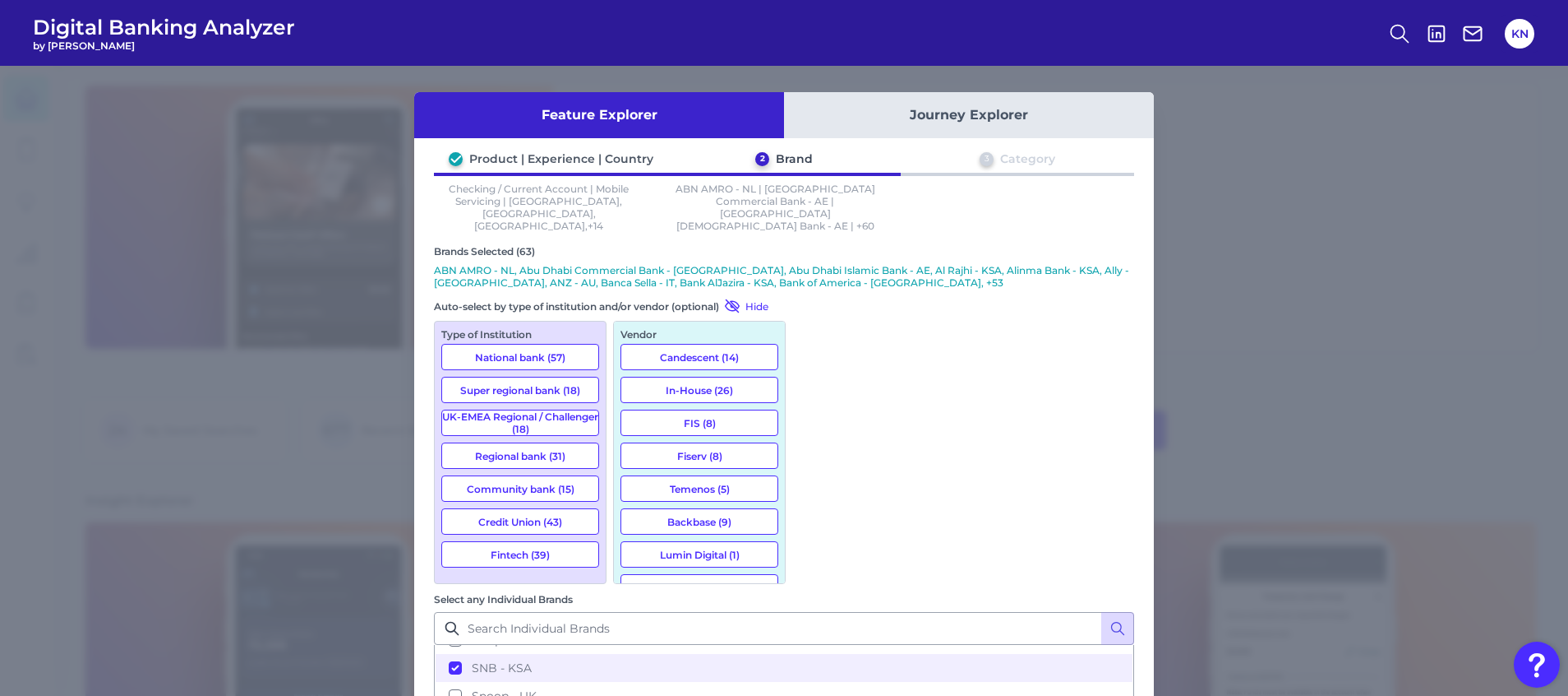
scroll to position [5058, 0]
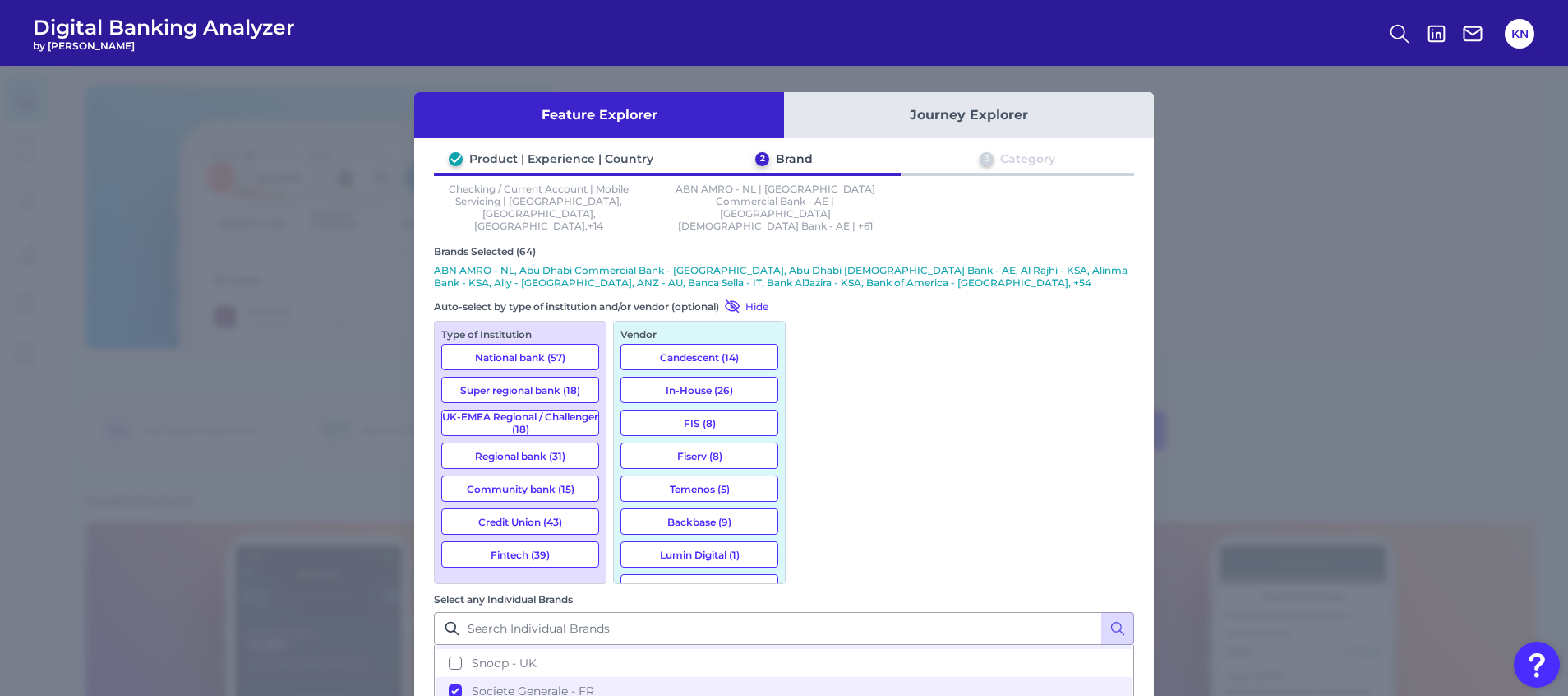
scroll to position [5181, 0]
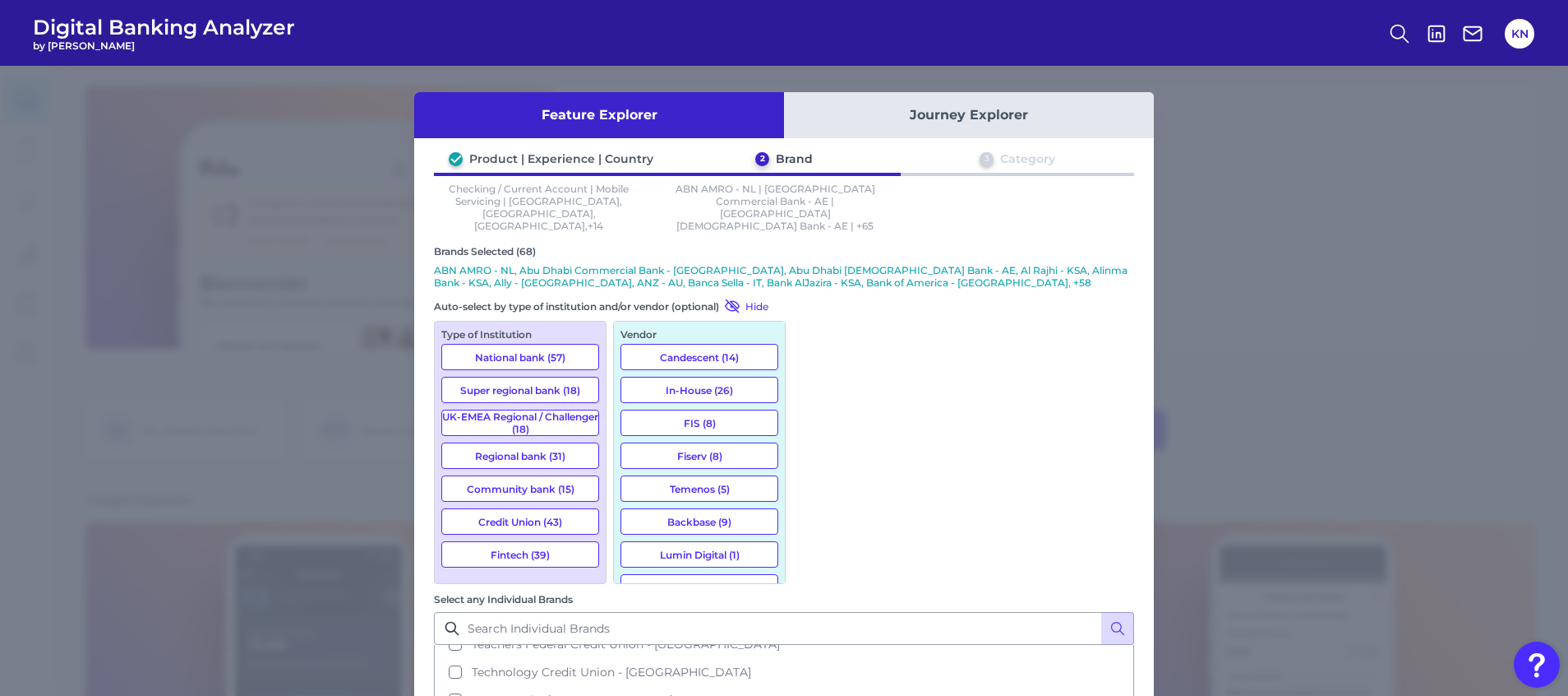
scroll to position [5552, 0]
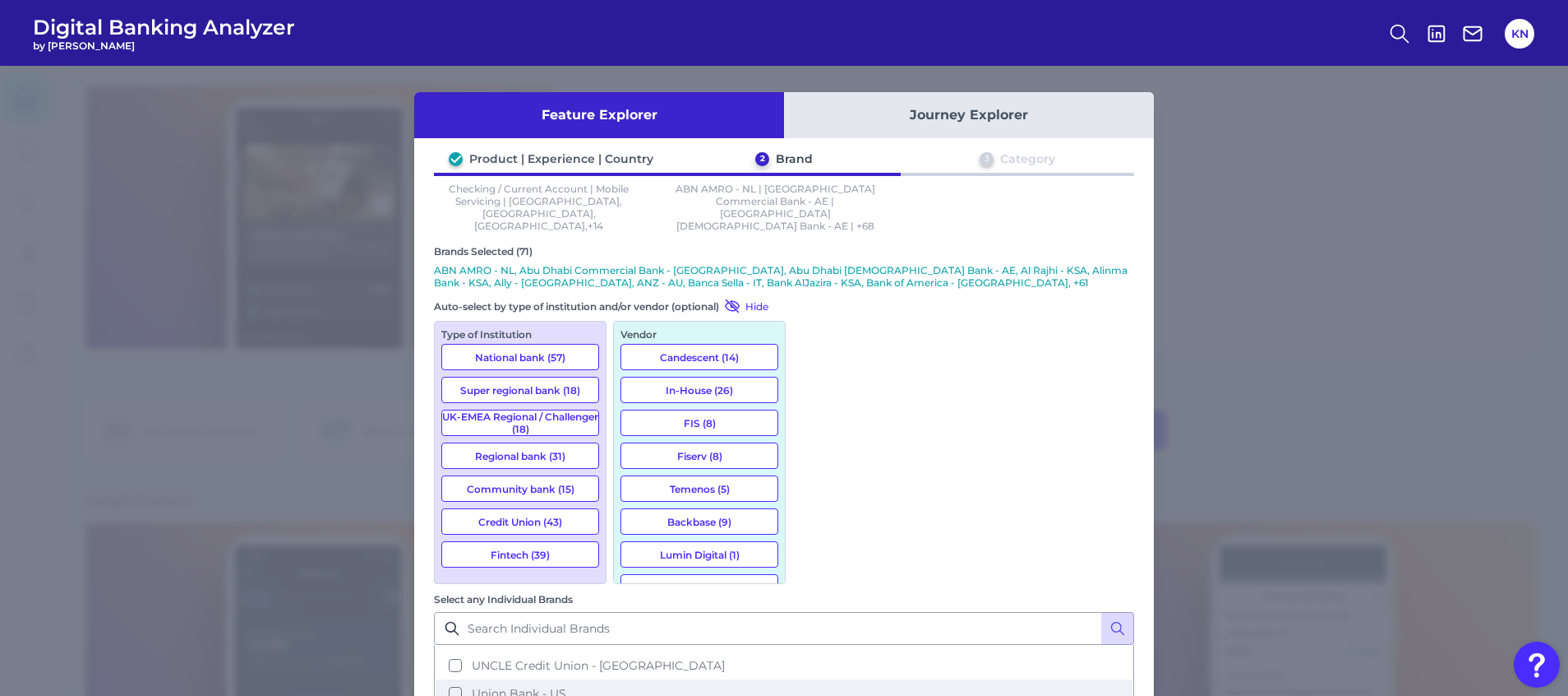
scroll to position [5922, 0]
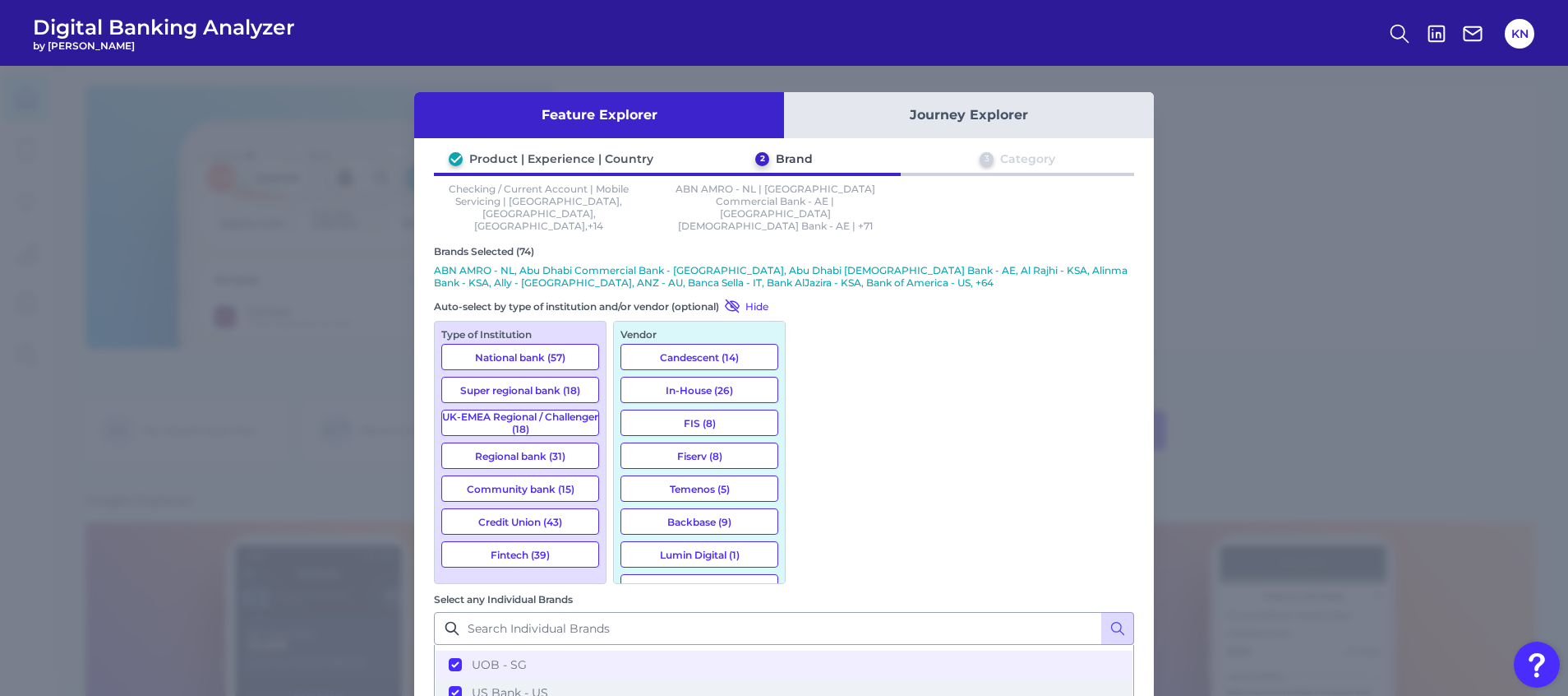
scroll to position [6045, 0]
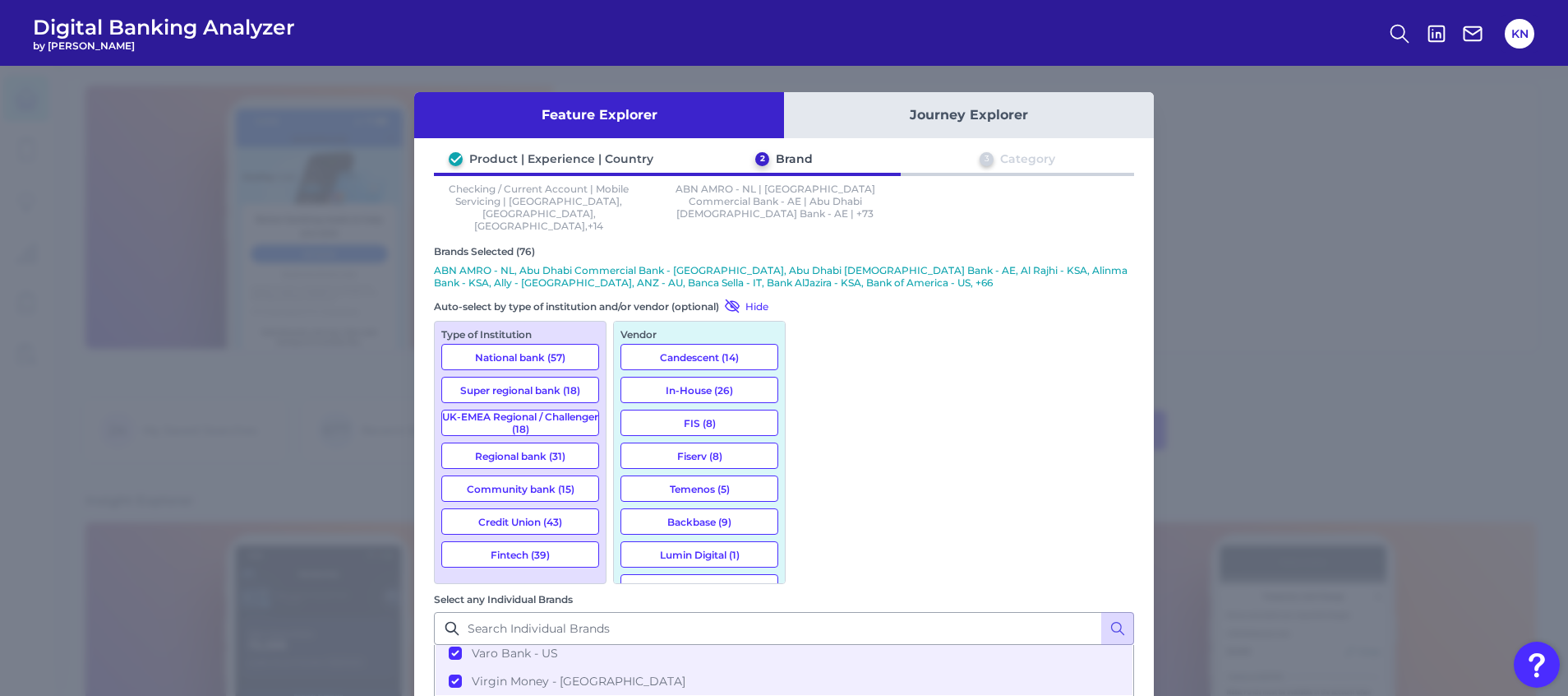
scroll to position [6168, 0]
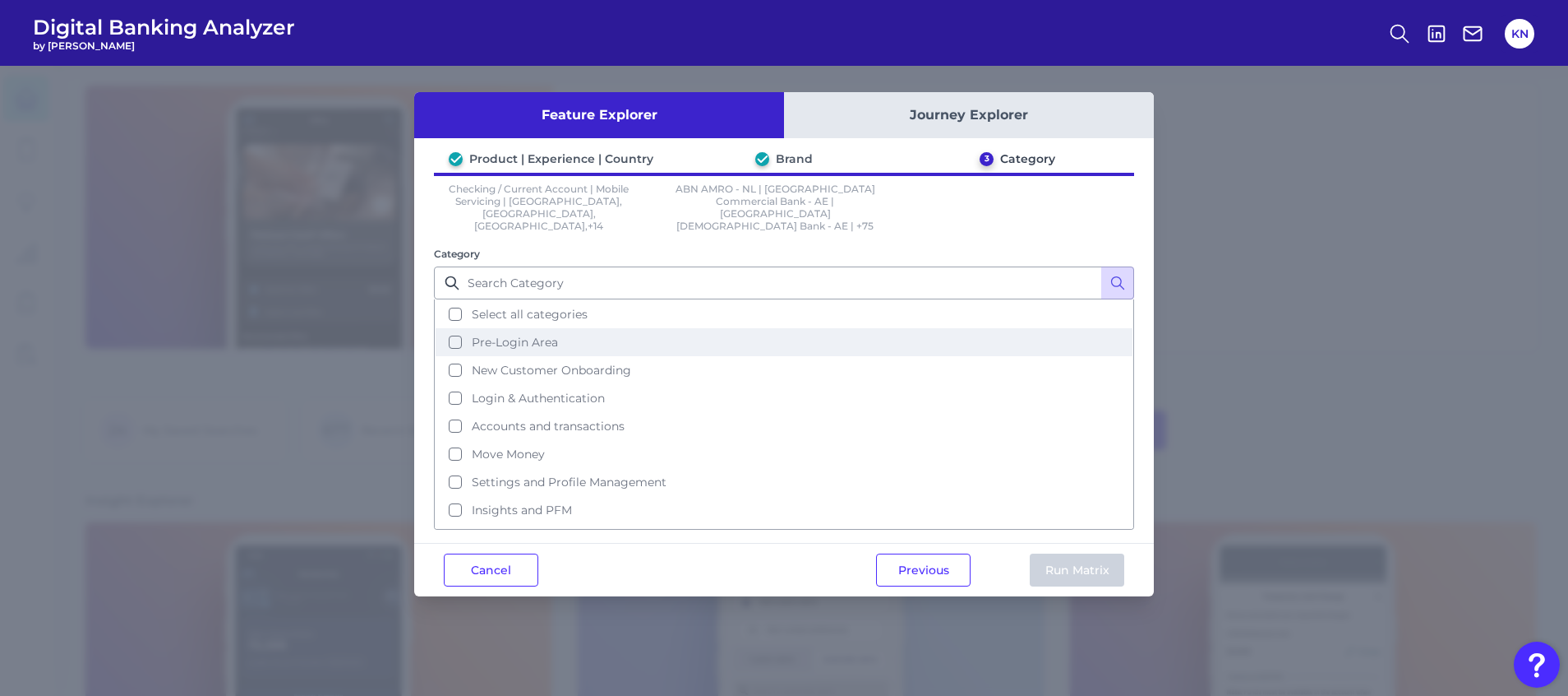
click at [844, 328] on button "Pre-Login Area" at bounding box center [784, 342] width 697 height 28
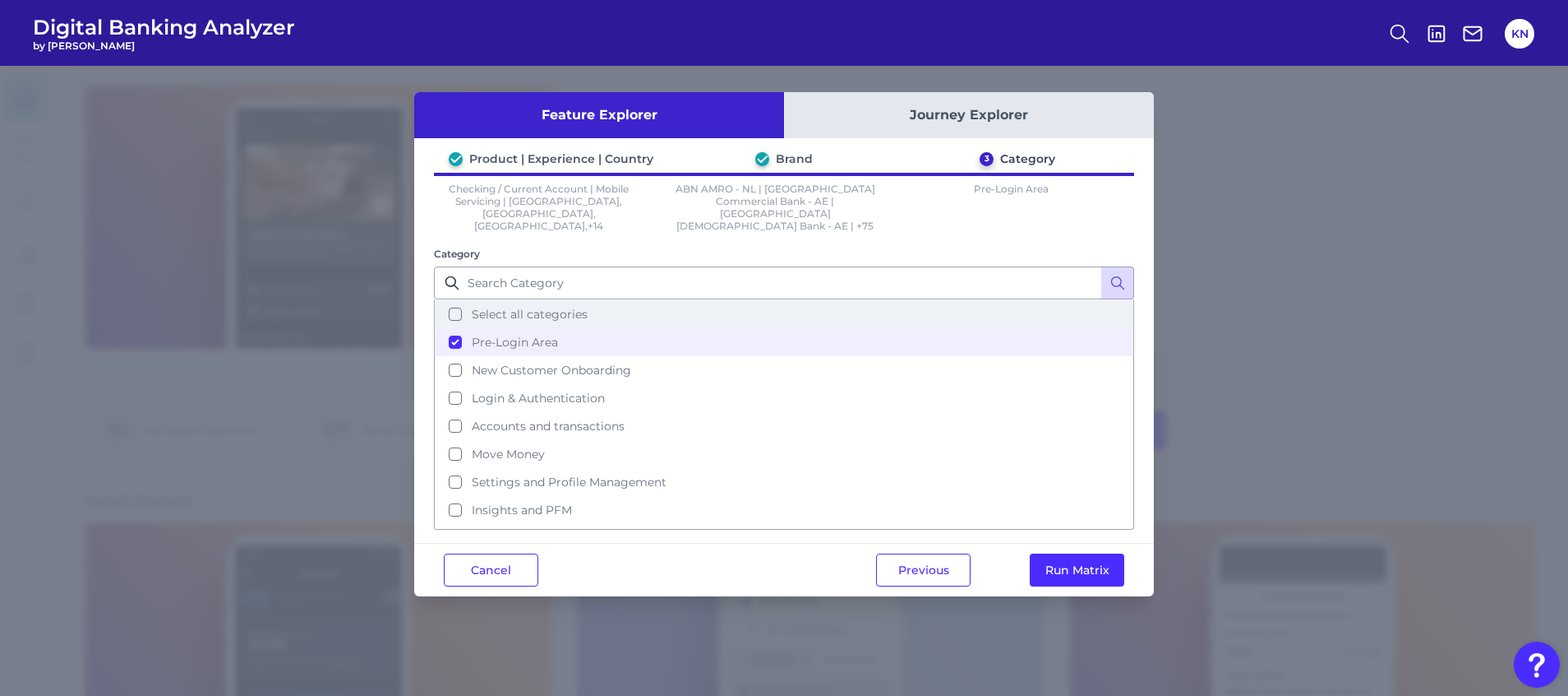
click at [846, 300] on button "Select all categories" at bounding box center [784, 314] width 697 height 28
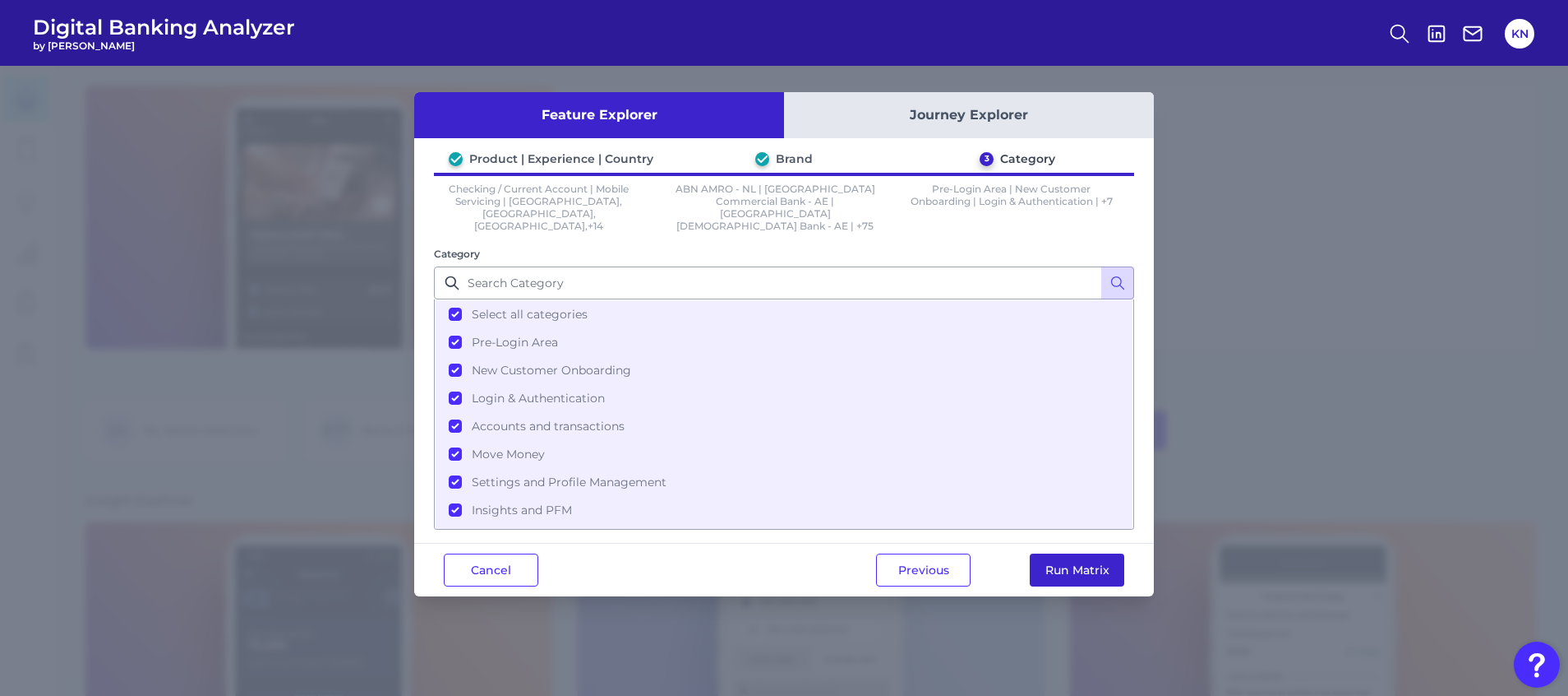
click at [1058, 560] on button "Run Matrix" at bounding box center [1077, 570] width 95 height 33
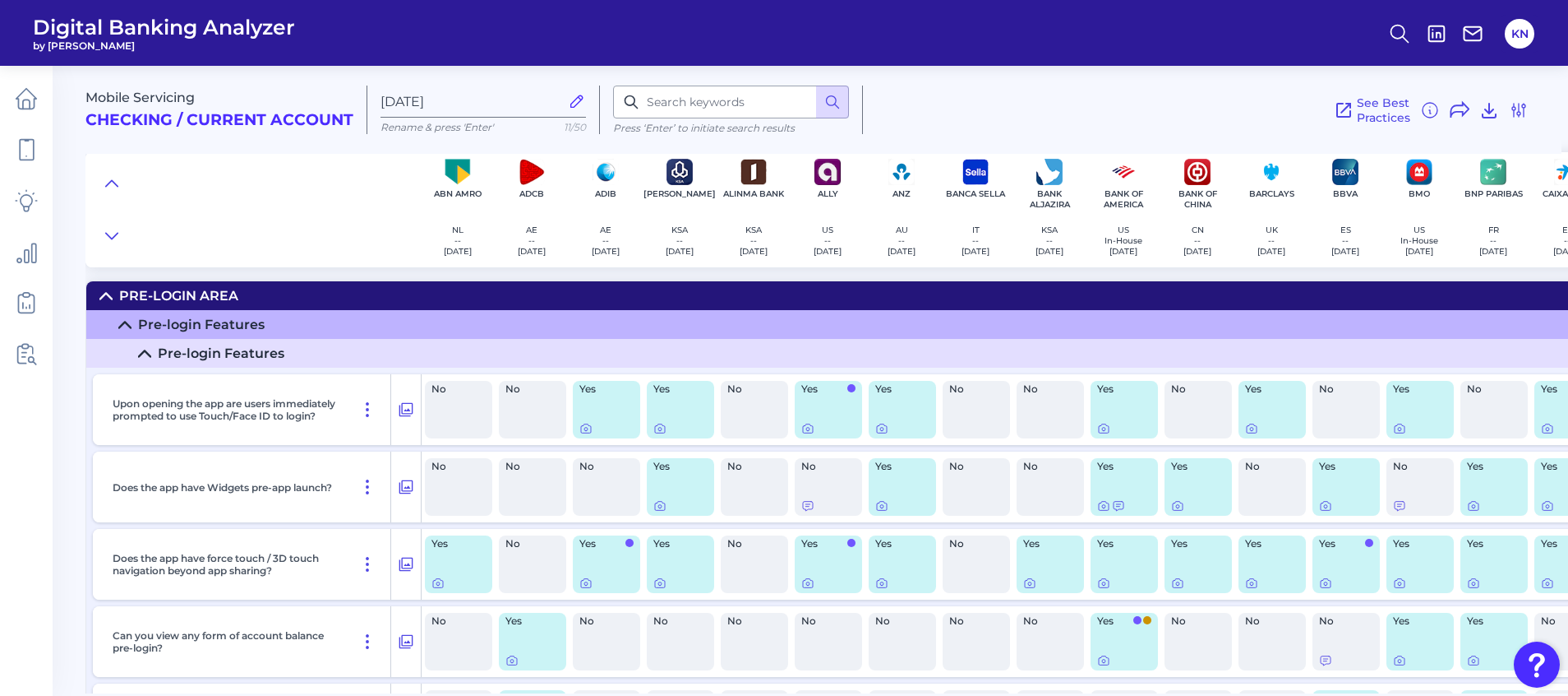
drag, startPoint x: 1492, startPoint y: 111, endPoint x: 1152, endPoint y: 436, distance: 470.3
click at [1492, 112] on icon at bounding box center [1489, 110] width 20 height 20
